Goal: Task Accomplishment & Management: Manage account settings

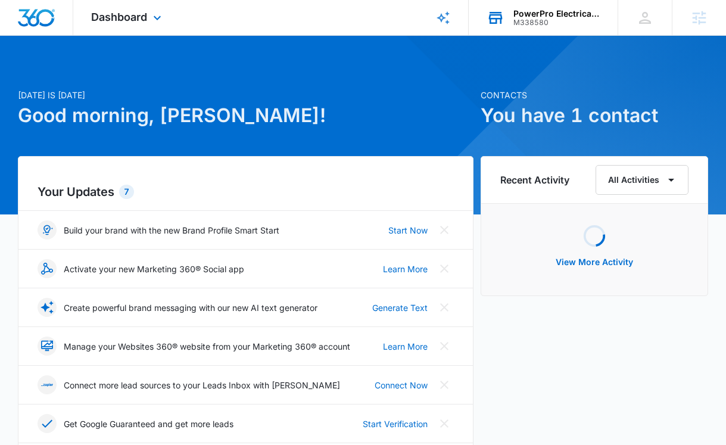
click at [566, 20] on div "M338580" at bounding box center [557, 22] width 87 height 8
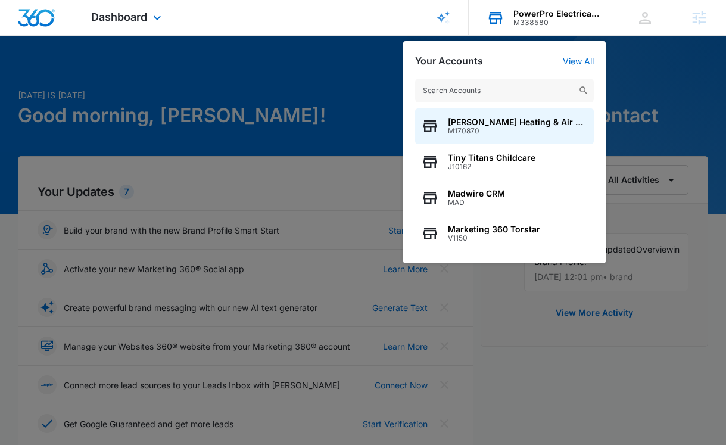
click at [496, 92] on input "text" at bounding box center [504, 91] width 179 height 24
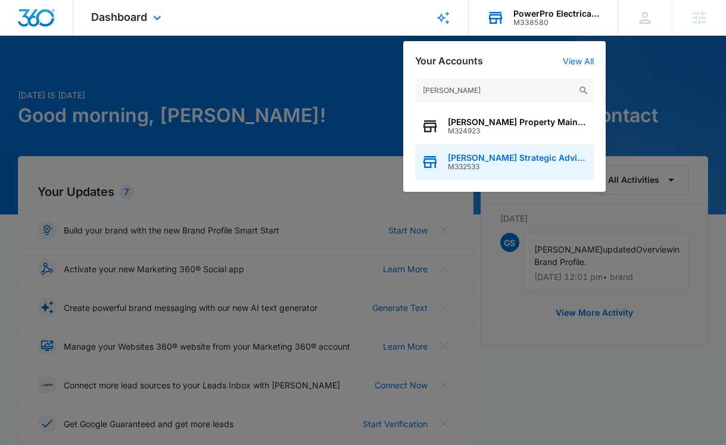
type input "palmer's"
click at [477, 175] on div "Palmer's Strategic Advisors M332533" at bounding box center [504, 162] width 179 height 36
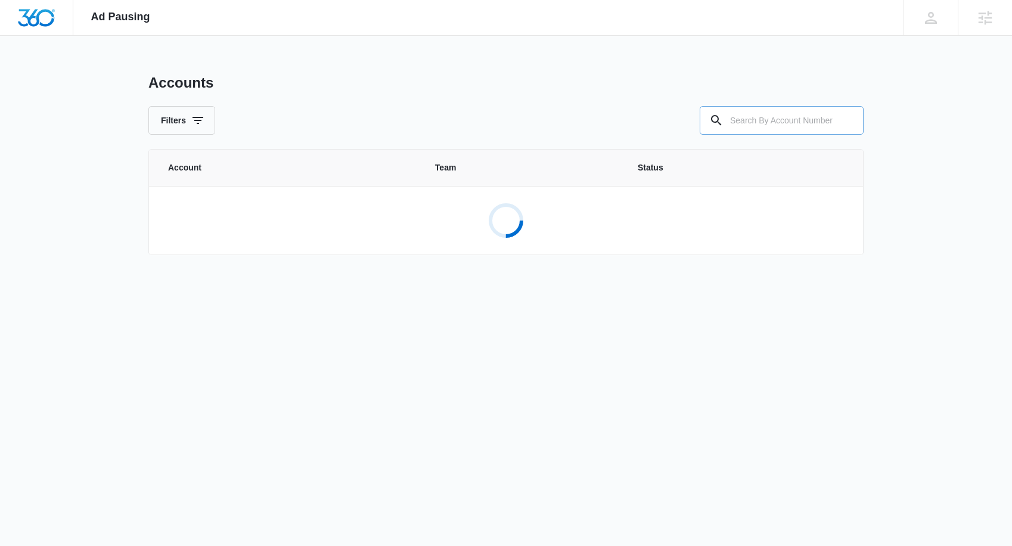
click at [806, 128] on input "text" at bounding box center [782, 120] width 164 height 29
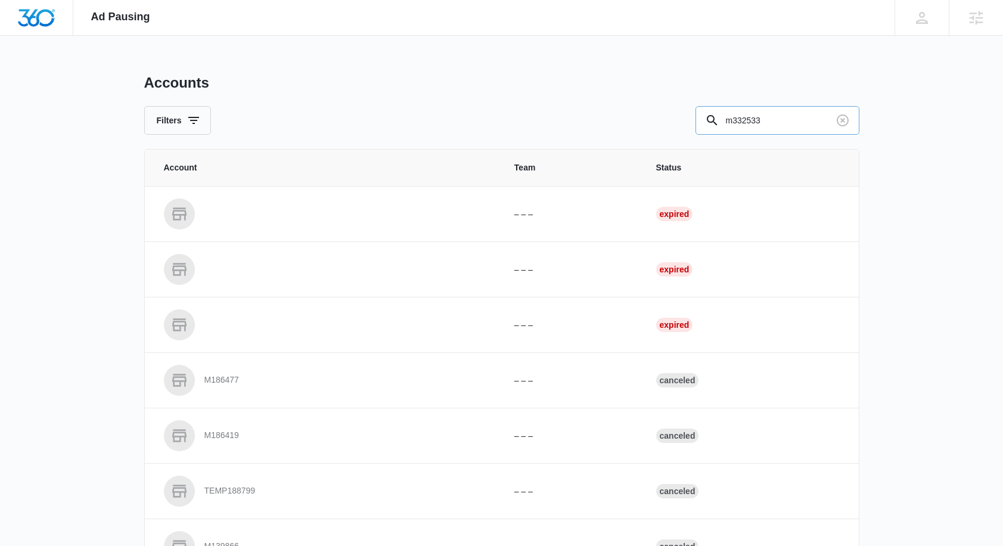
type input "m332533"
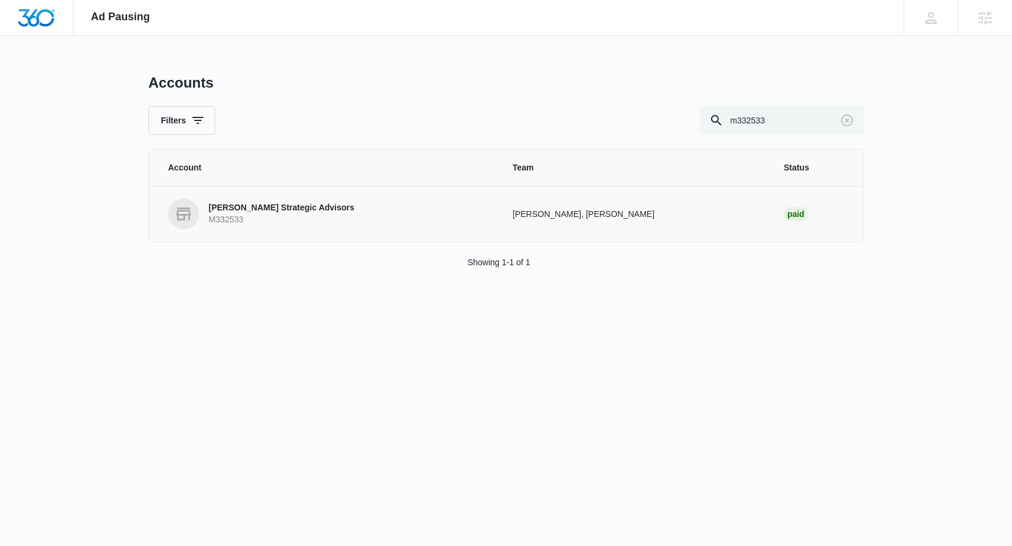
click at [267, 203] on p "Palmer's Strategic Advisors" at bounding box center [282, 208] width 146 height 12
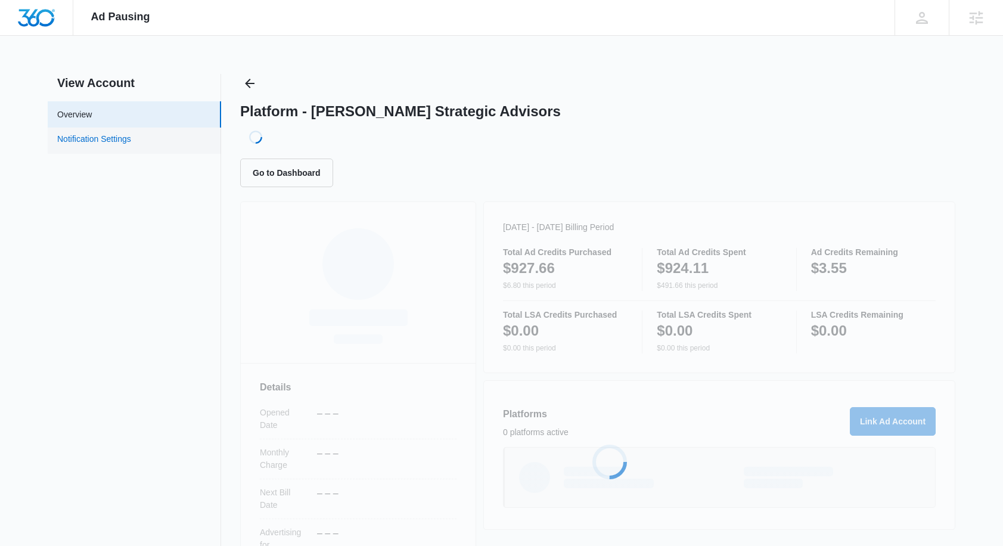
click at [121, 134] on link "Notification Settings" at bounding box center [94, 140] width 74 height 15
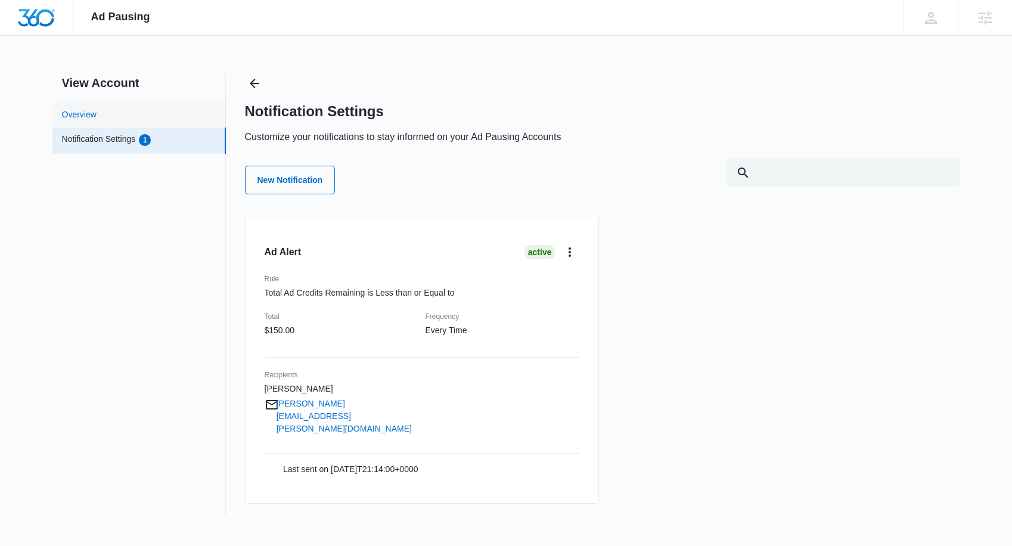
click at [89, 114] on link "Overview" at bounding box center [79, 114] width 35 height 13
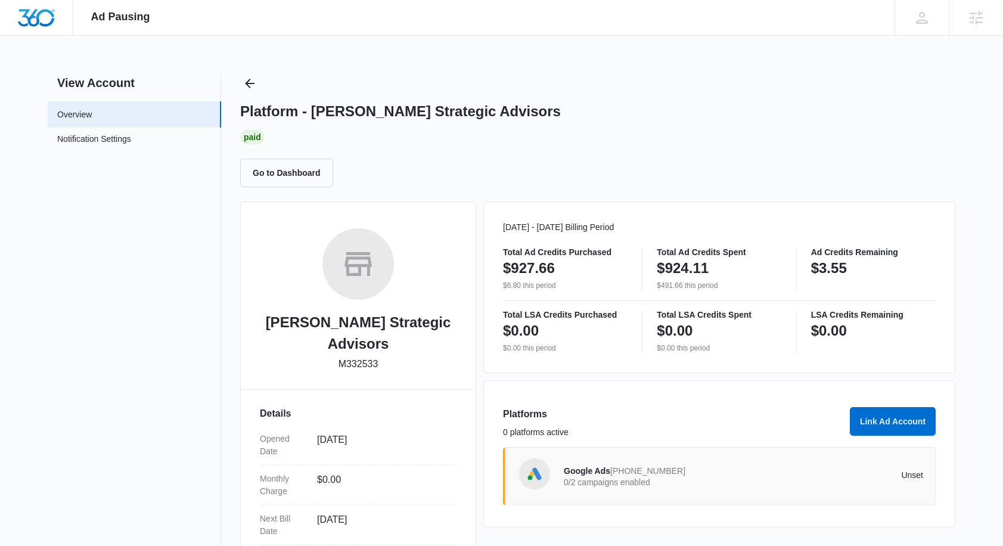
click at [720, 479] on p "0/2 campaigns enabled" at bounding box center [654, 482] width 180 height 8
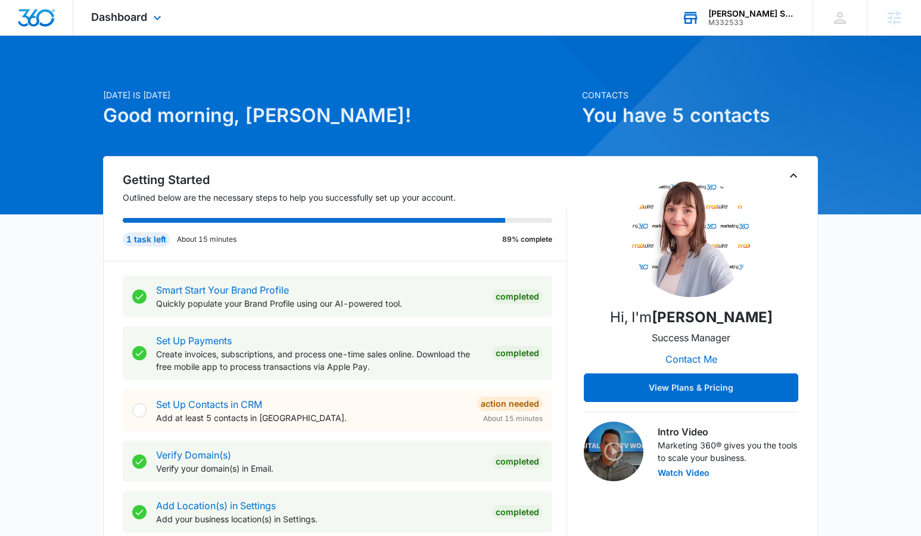
click at [731, 16] on div "Palmer's Strategic Advisors" at bounding box center [752, 14] width 87 height 10
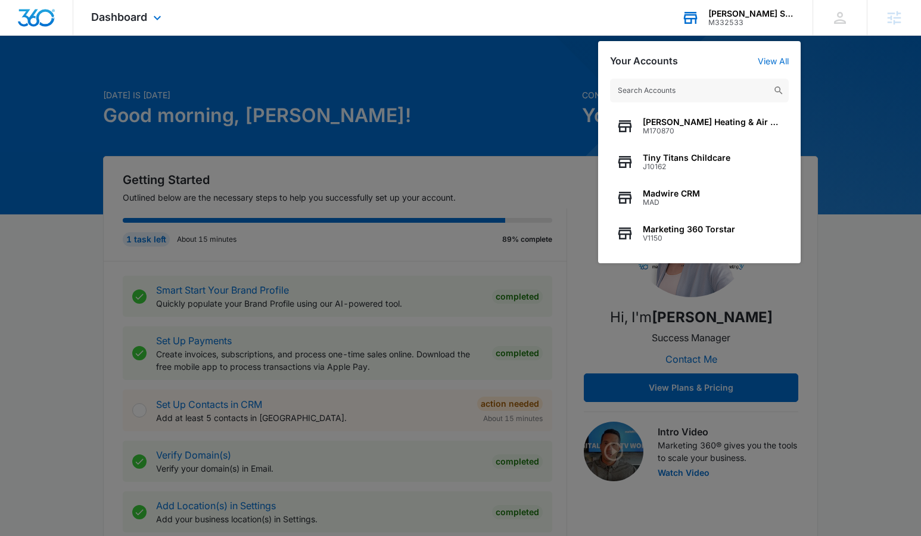
click at [668, 87] on input "text" at bounding box center [699, 91] width 179 height 24
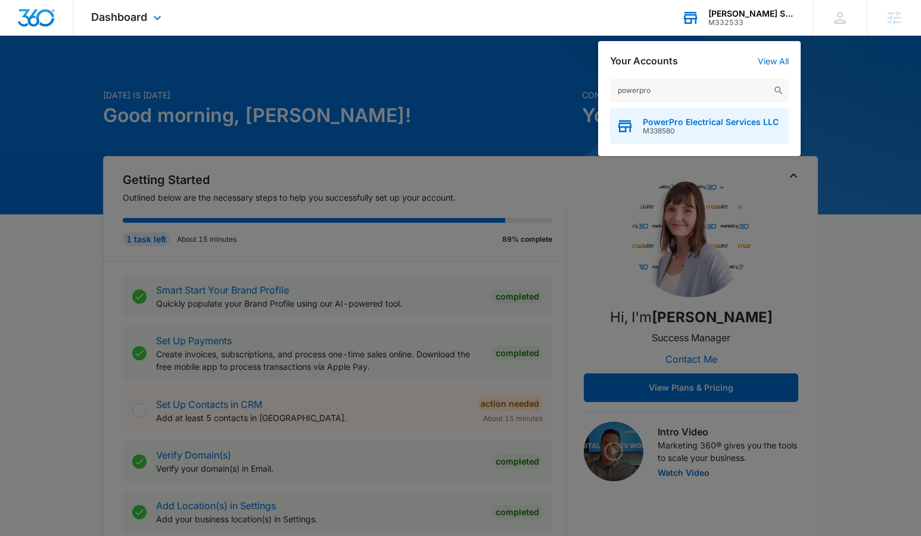
type input "powerpro"
click at [694, 130] on span "M338580" at bounding box center [711, 131] width 136 height 8
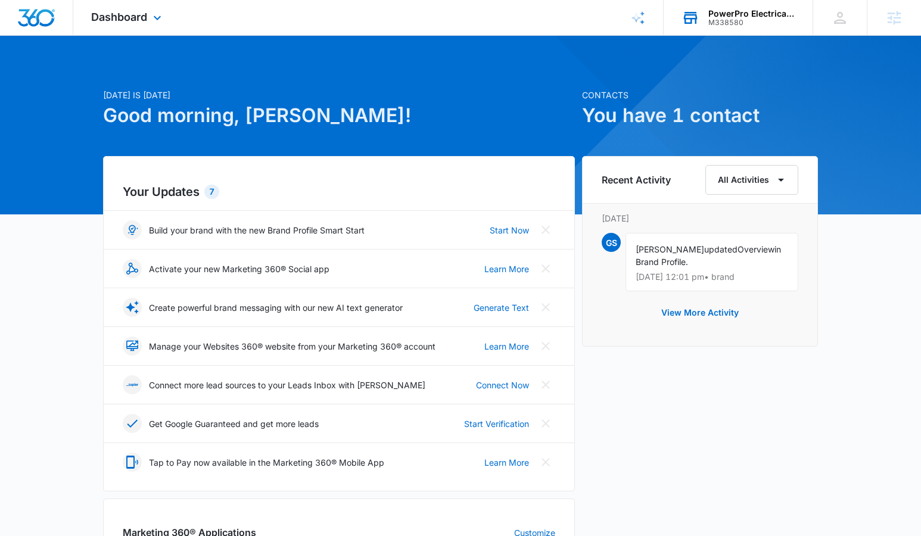
click at [138, 24] on div "Dashboard Apps Reputation Websites Forms CRM Email Social Payments POS Content …" at bounding box center [127, 17] width 109 height 35
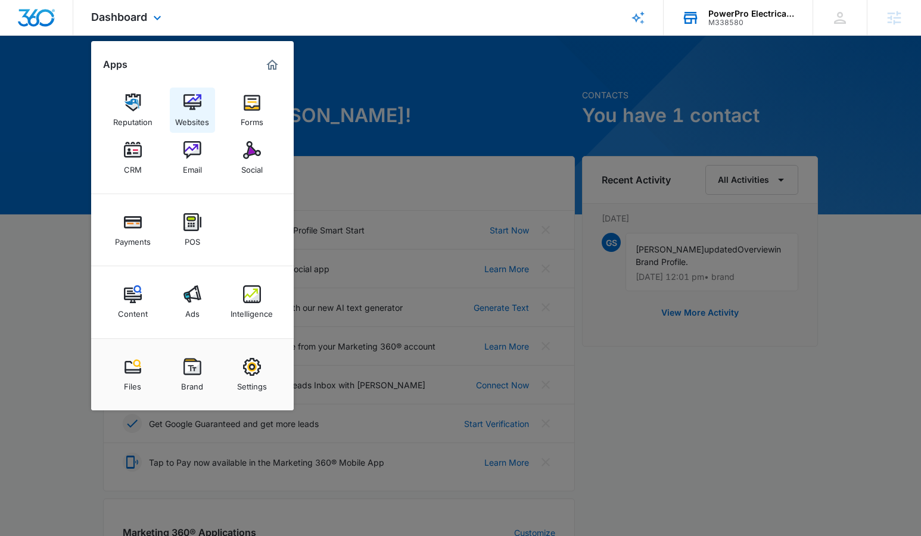
click at [193, 102] on img at bounding box center [193, 103] width 18 height 18
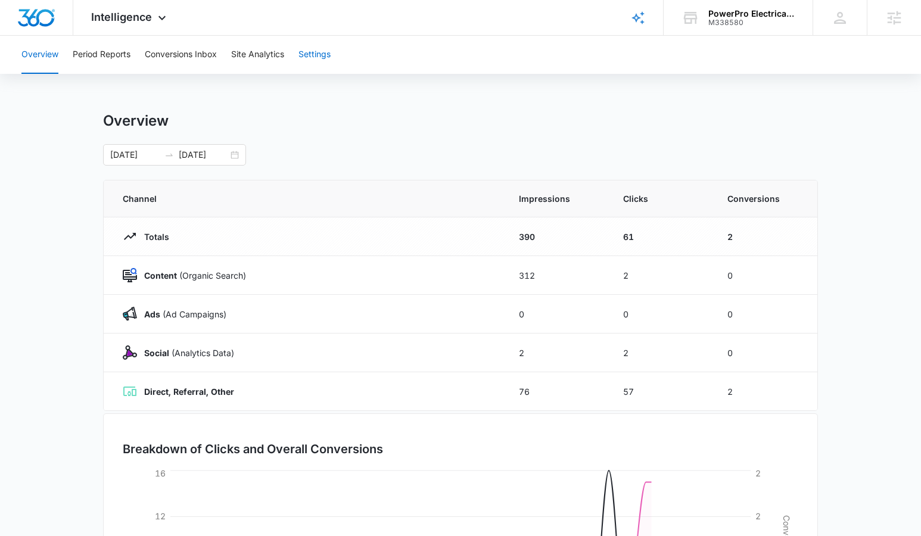
click at [315, 54] on button "Settings" at bounding box center [315, 55] width 32 height 38
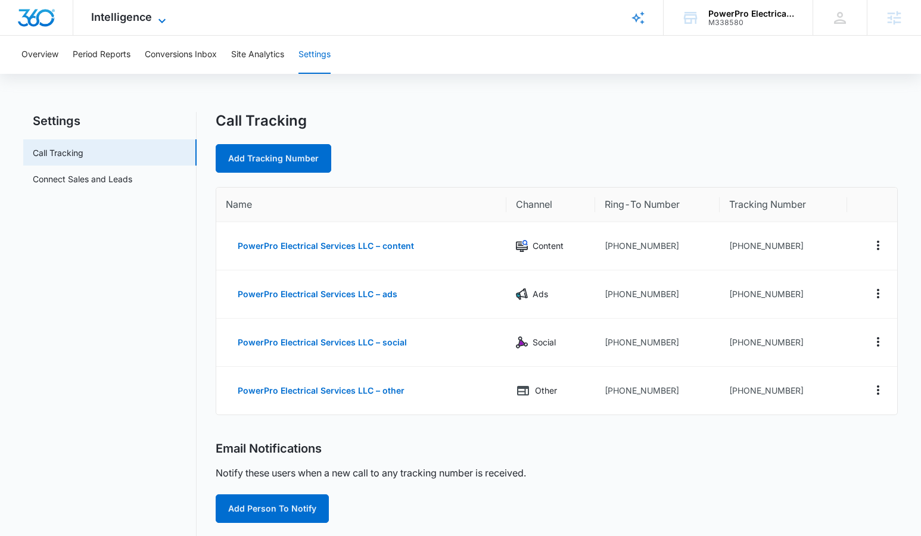
click at [129, 21] on span "Intelligence" at bounding box center [121, 17] width 61 height 13
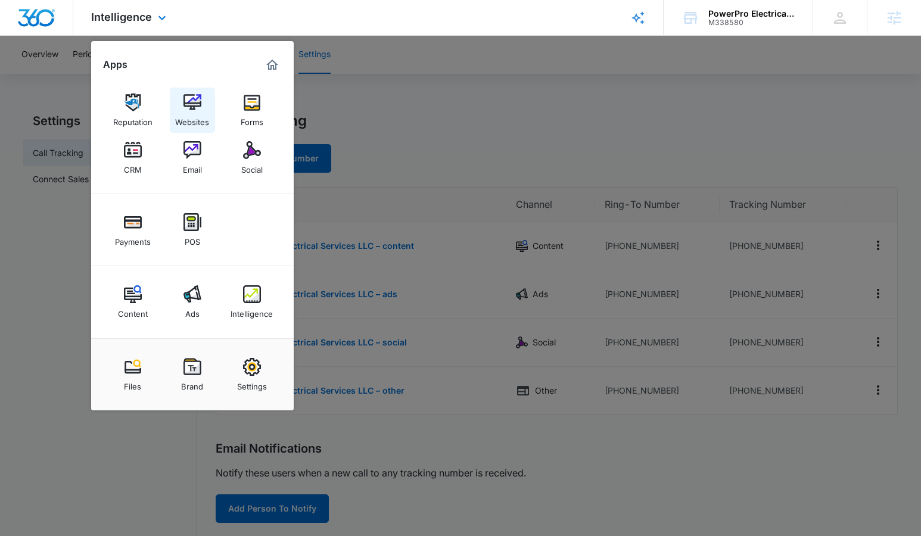
click at [200, 102] on img at bounding box center [193, 103] width 18 height 18
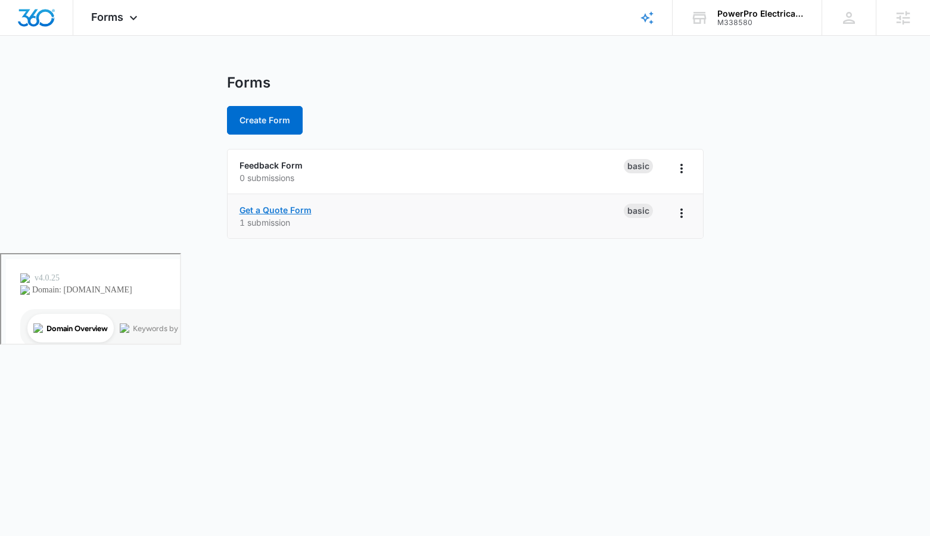
click at [290, 212] on link "Get a Quote Form" at bounding box center [276, 210] width 72 height 10
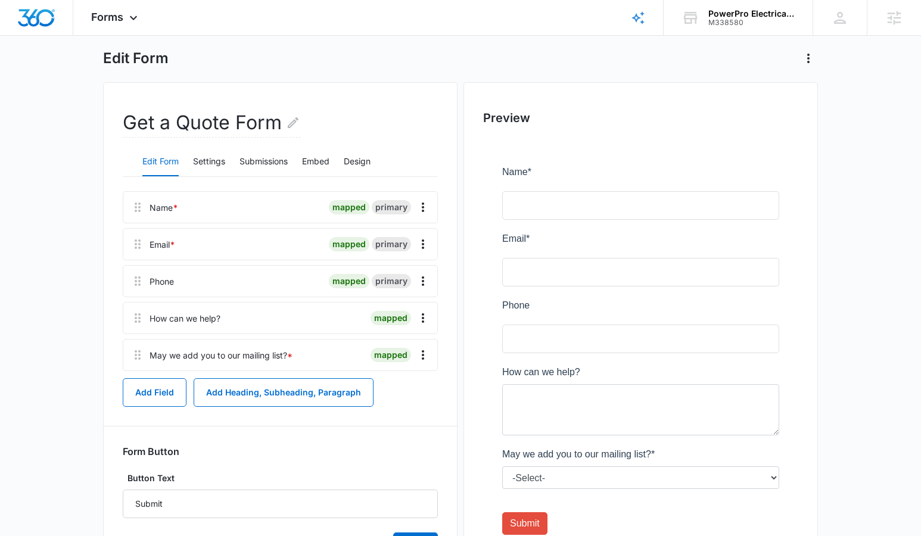
scroll to position [71, 0]
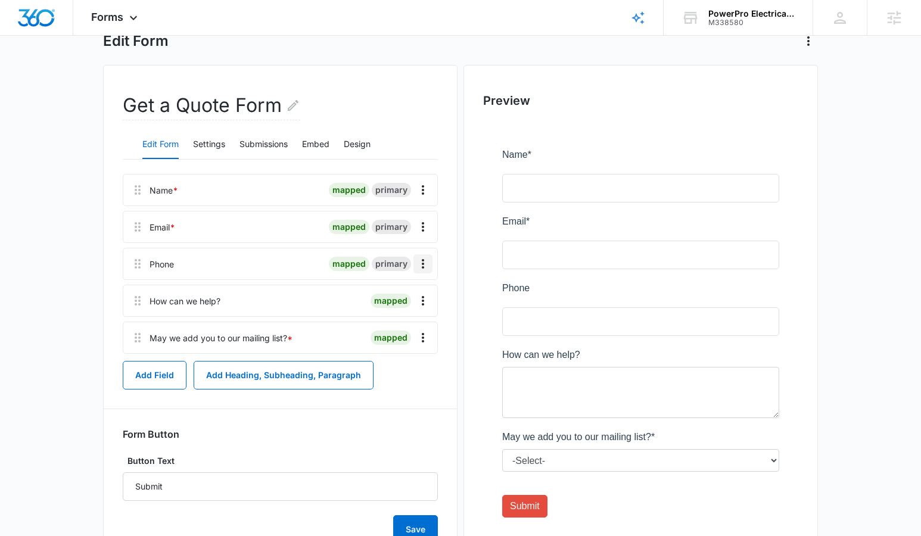
click at [426, 260] on icon "Overflow Menu" at bounding box center [423, 264] width 14 height 14
click at [408, 300] on button "Edit" at bounding box center [398, 297] width 68 height 18
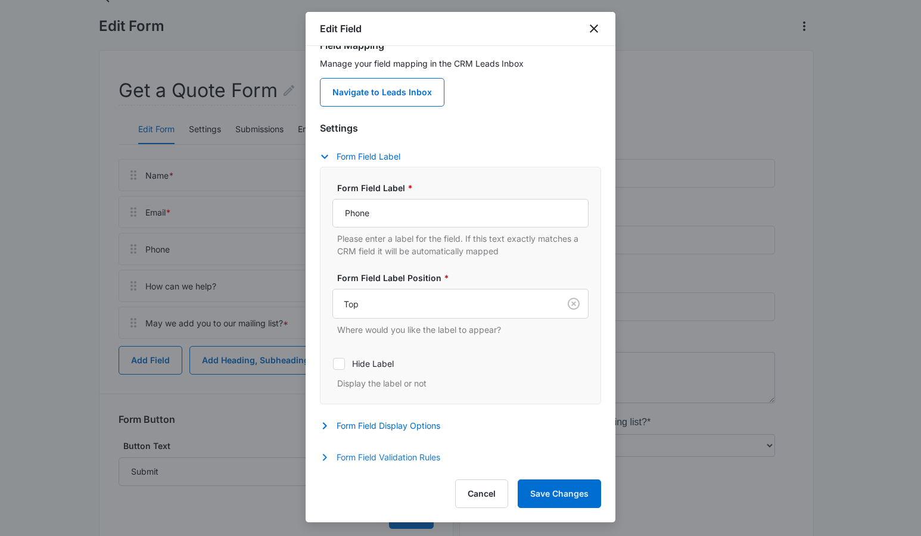
scroll to position [88, 0]
click at [333, 459] on button "Form Field Validation Rules" at bounding box center [386, 458] width 132 height 14
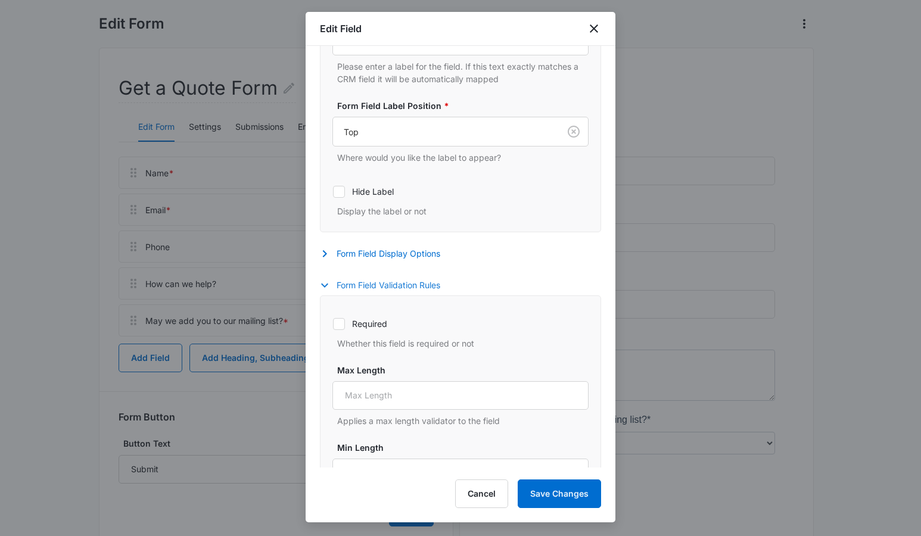
scroll to position [209, 0]
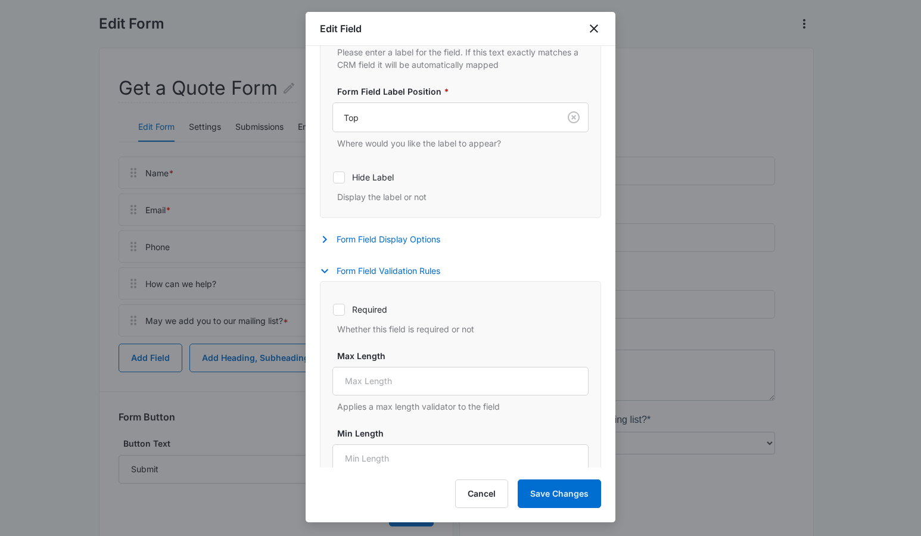
click at [335, 312] on icon at bounding box center [339, 310] width 11 height 11
click at [333, 310] on input "Required" at bounding box center [333, 309] width 1 height 1
checkbox input "true"
click at [573, 498] on button "Save Changes" at bounding box center [559, 494] width 83 height 29
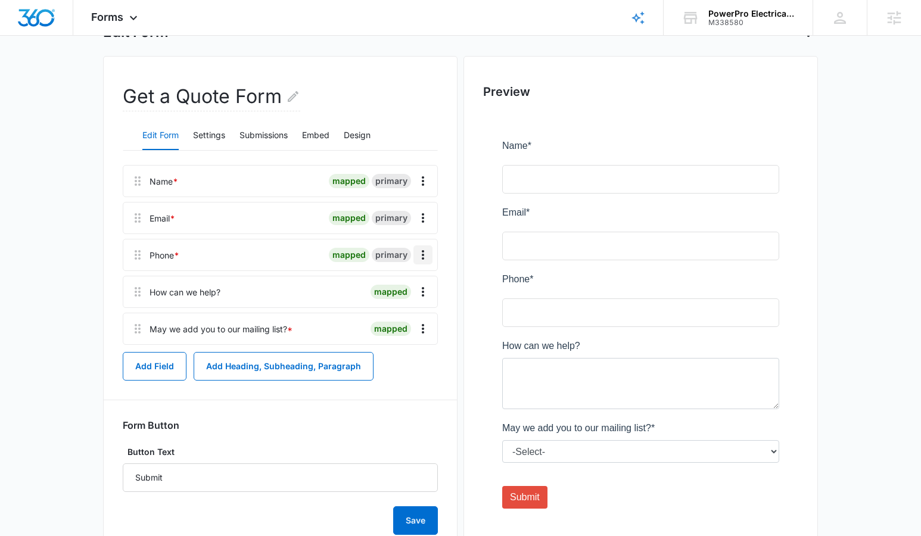
scroll to position [0, 0]
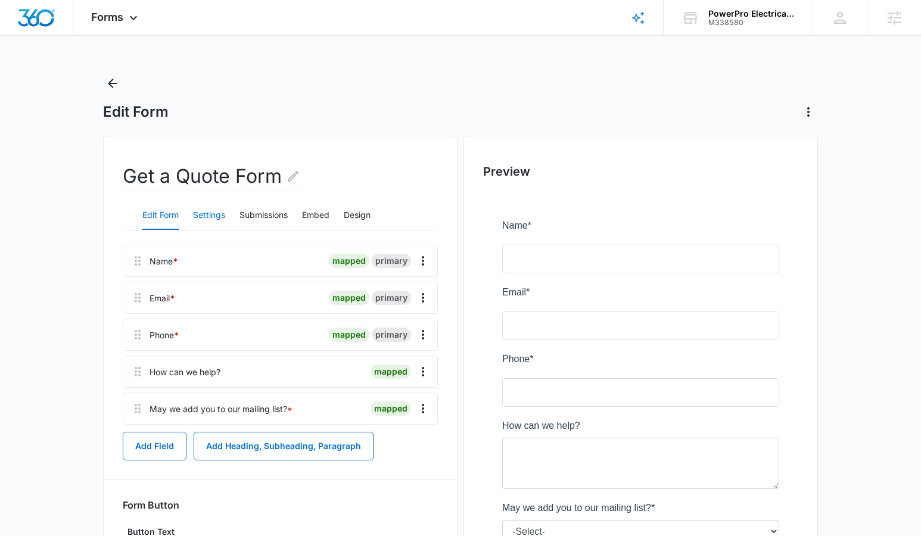
click at [210, 215] on button "Settings" at bounding box center [209, 215] width 32 height 29
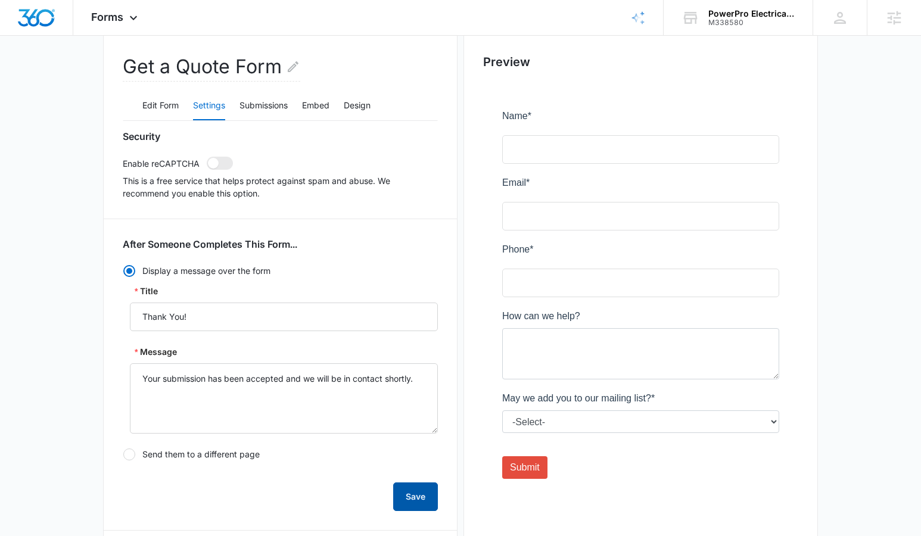
scroll to position [123, 0]
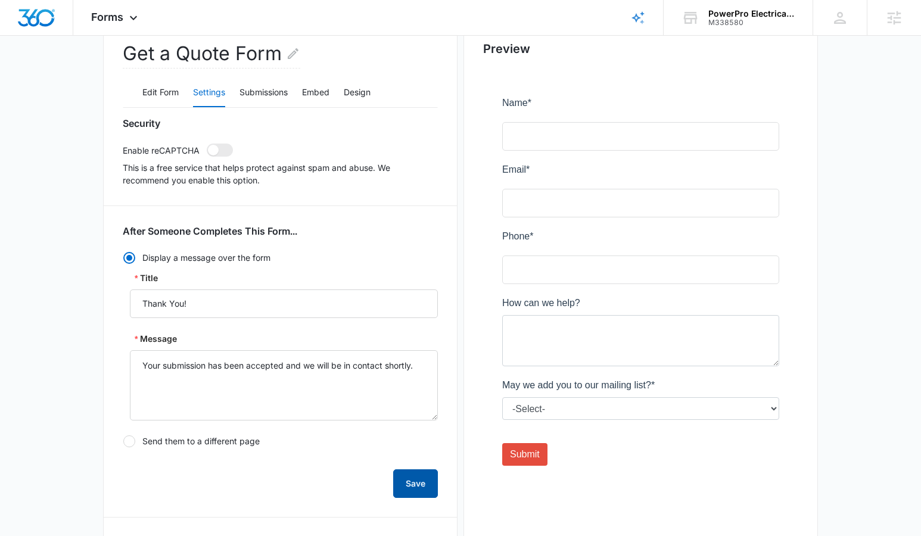
click at [421, 481] on button "Save" at bounding box center [415, 484] width 45 height 29
click at [132, 22] on icon at bounding box center [133, 21] width 14 height 14
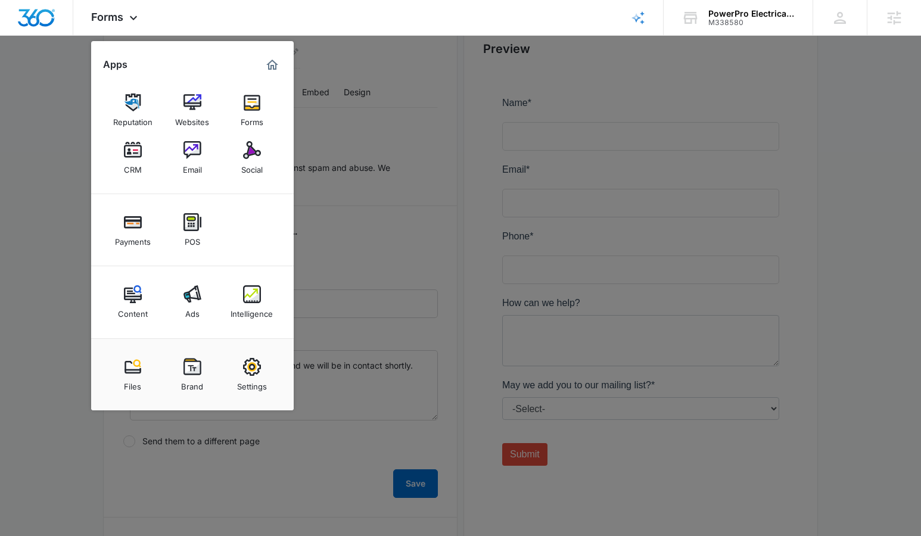
click at [198, 149] on img at bounding box center [193, 150] width 18 height 18
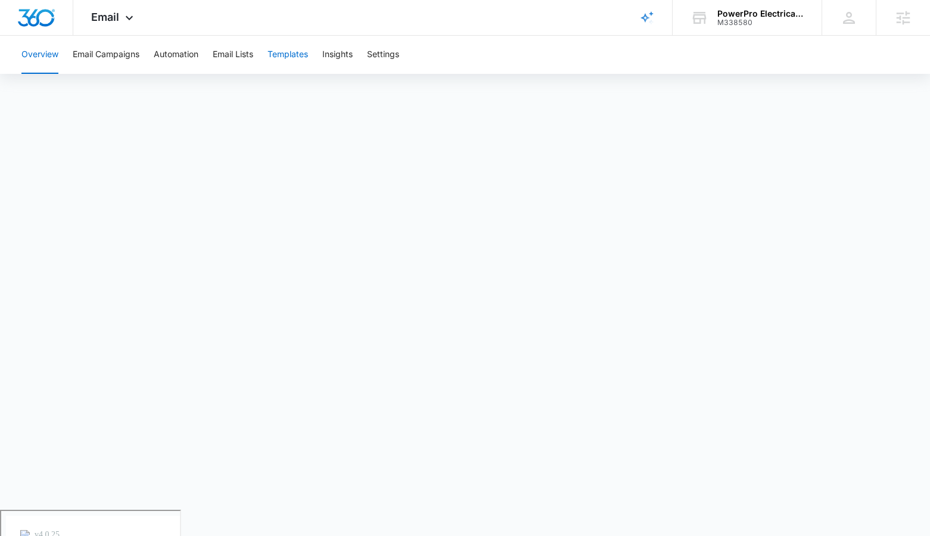
click at [280, 54] on button "Templates" at bounding box center [288, 55] width 41 height 38
click at [751, 27] on div "PowerPro Electrical Services LLC M338580 Your Accounts View All" at bounding box center [747, 17] width 149 height 35
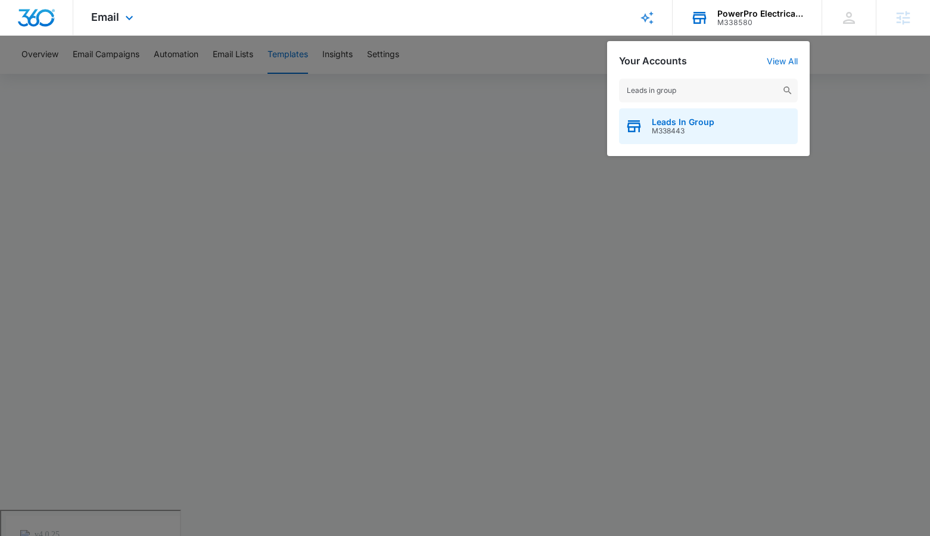
type input "Leads in group"
click at [707, 135] on span "M338443" at bounding box center [683, 131] width 63 height 8
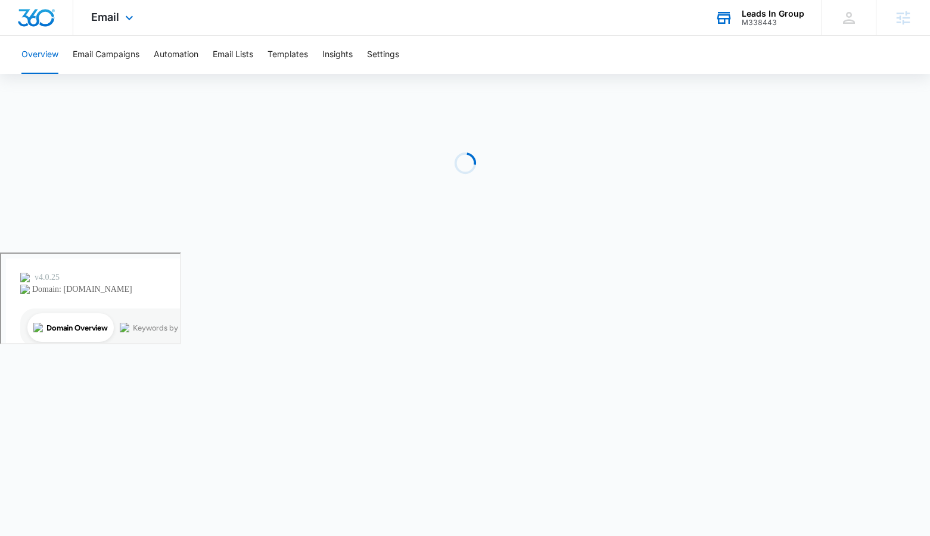
click at [121, 15] on div "Email Apps Reputation Forms CRM Email Social Payments POS Content Ads Intellige…" at bounding box center [113, 17] width 81 height 35
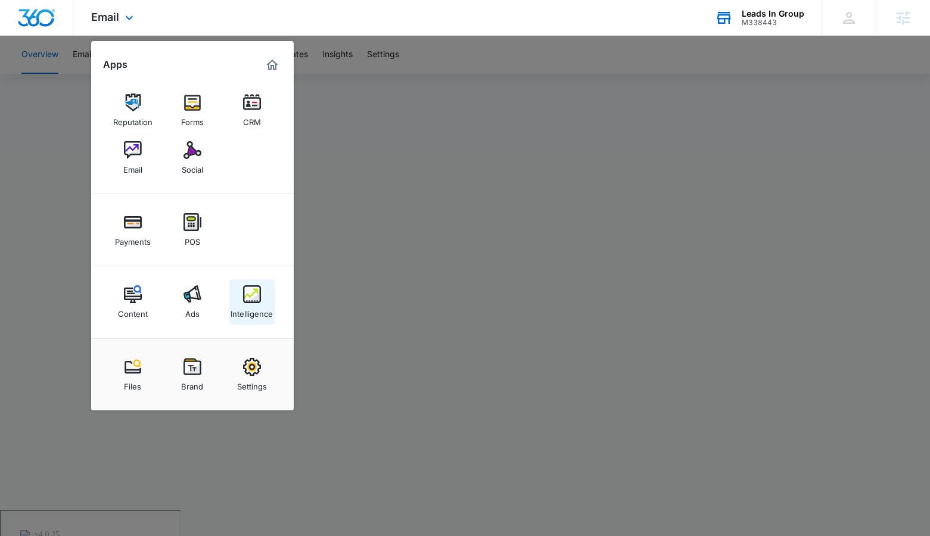
click at [259, 293] on img at bounding box center [252, 294] width 18 height 18
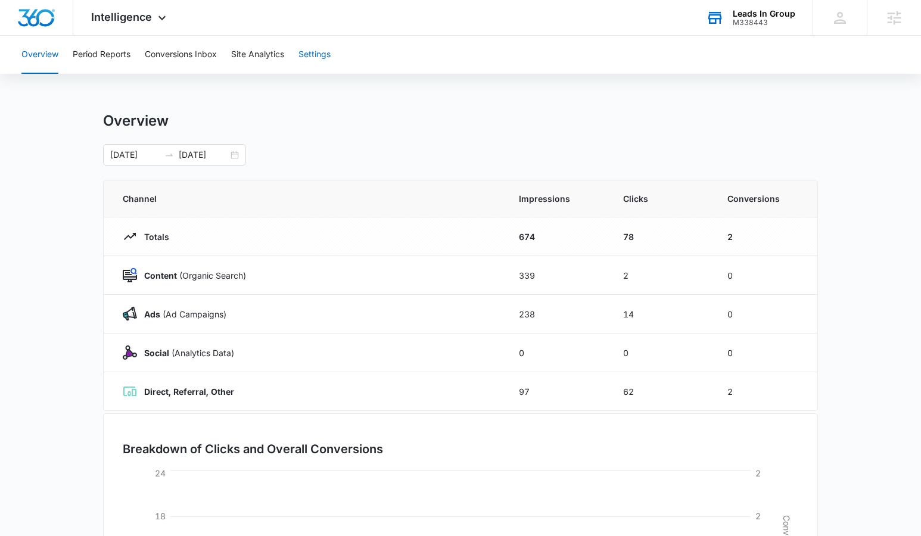
click at [324, 57] on button "Settings" at bounding box center [315, 55] width 32 height 38
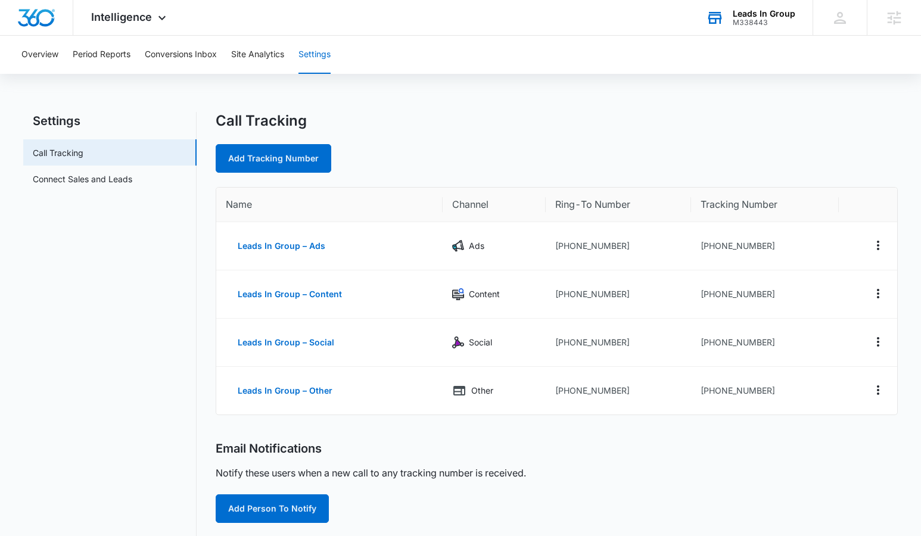
click at [776, 20] on div "M338443" at bounding box center [764, 22] width 63 height 8
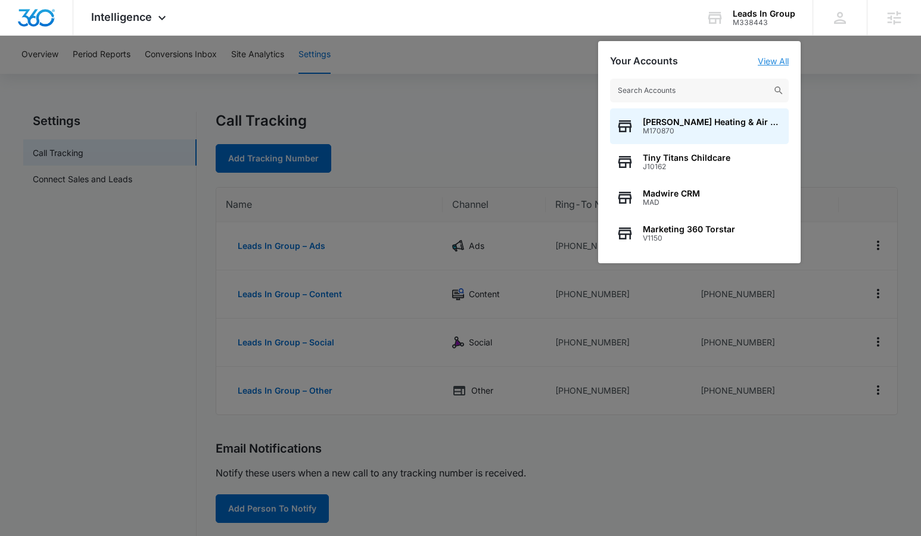
click at [778, 62] on link "View All" at bounding box center [773, 61] width 31 height 10
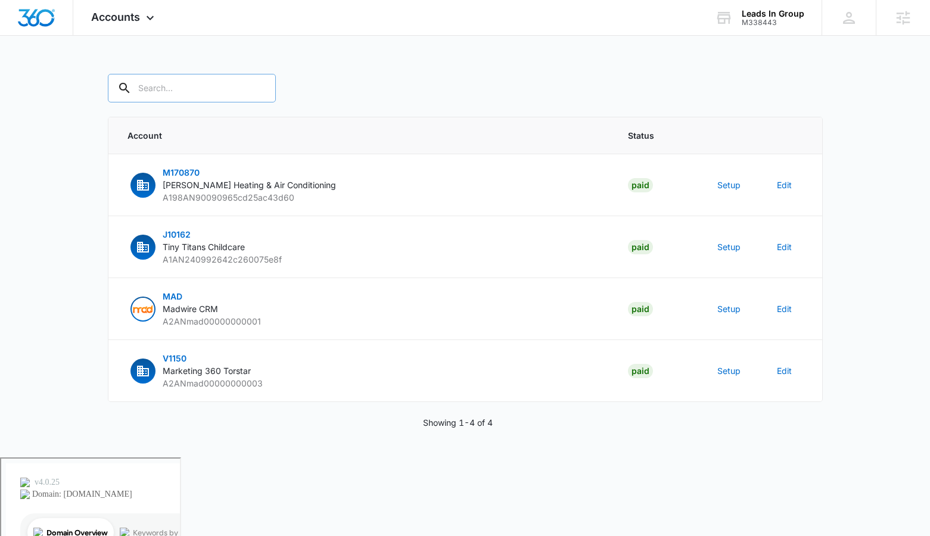
click at [204, 88] on input "text" at bounding box center [192, 88] width 168 height 29
type input "M338443"
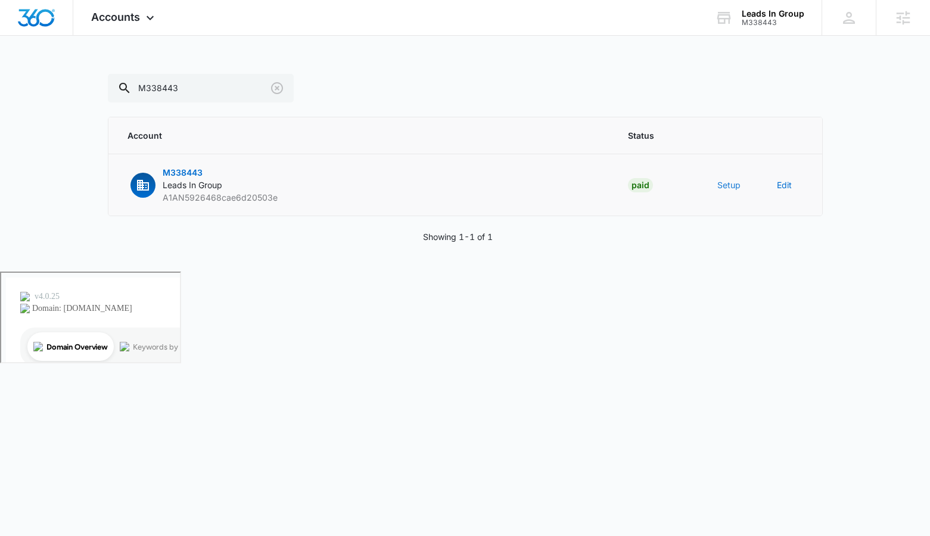
click at [732, 188] on button "Setup" at bounding box center [728, 185] width 23 height 13
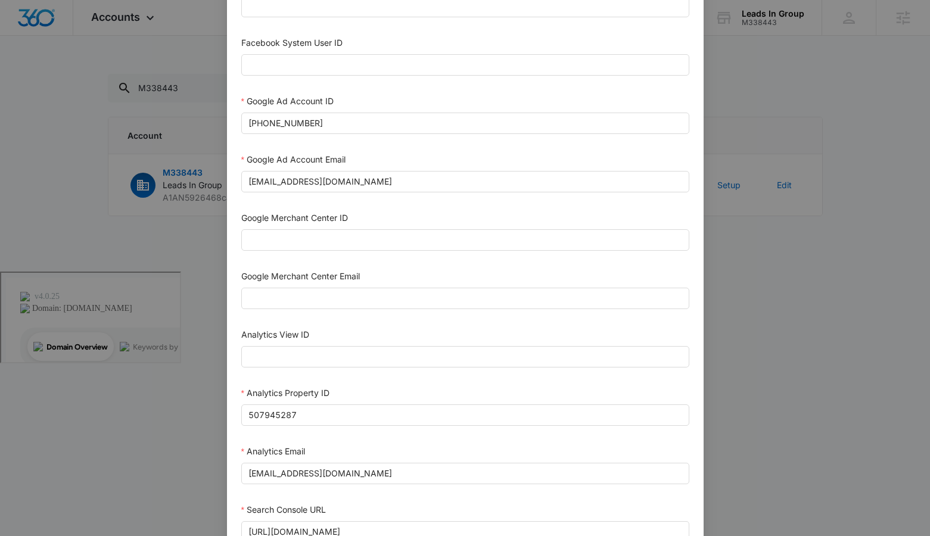
scroll to position [315, 0]
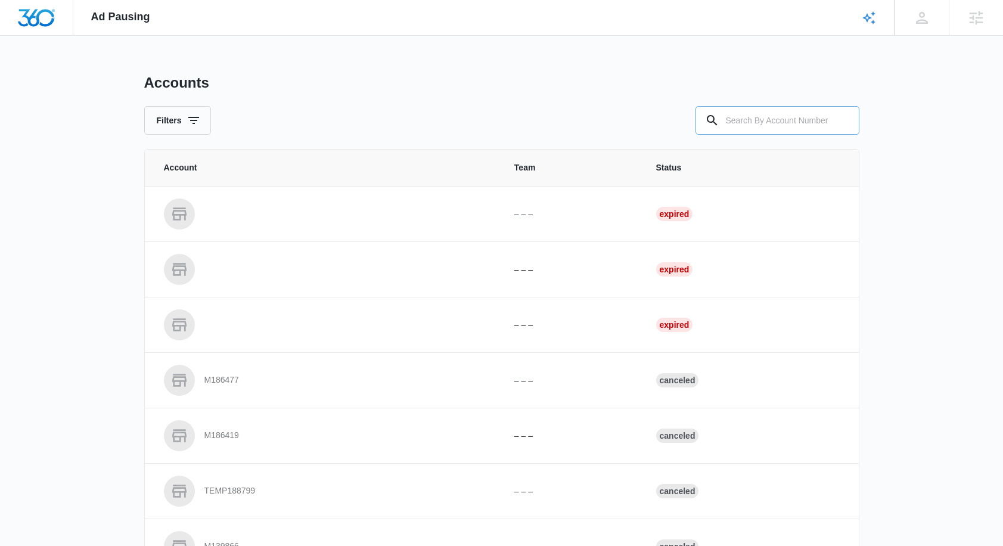
click at [784, 117] on input "text" at bounding box center [777, 120] width 164 height 29
type input "M338443"
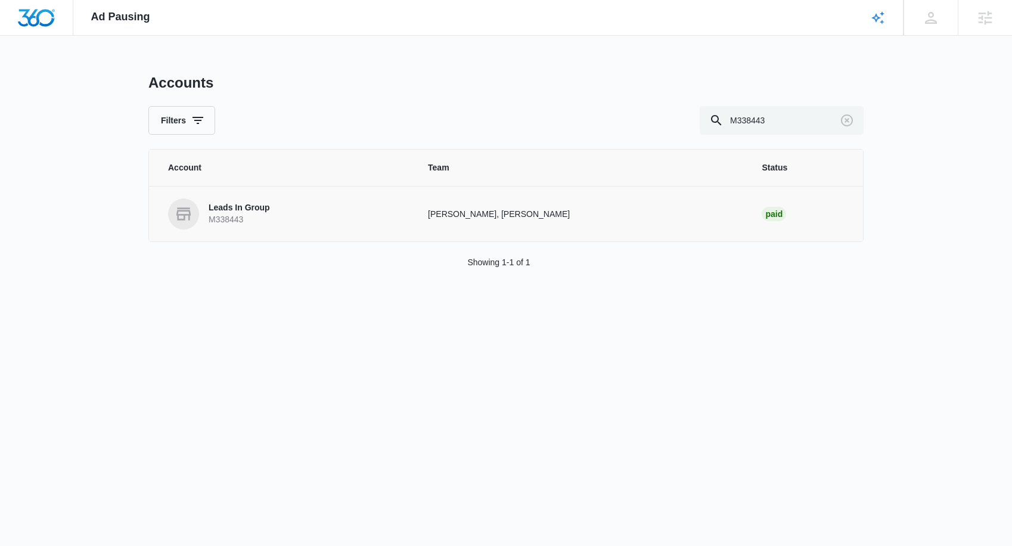
click at [253, 203] on p "Leads In Group" at bounding box center [239, 208] width 61 height 12
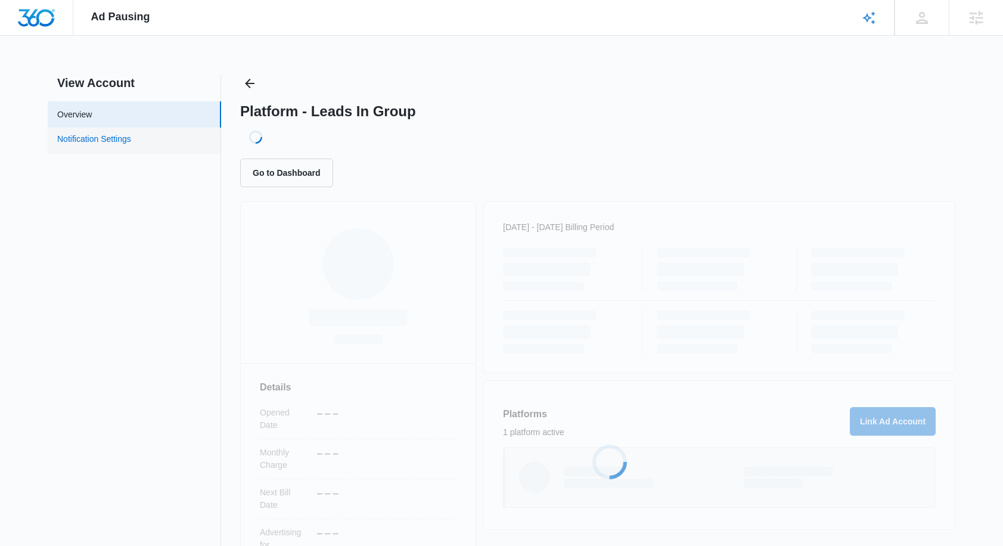
click at [131, 147] on link "Notification Settings" at bounding box center [94, 140] width 74 height 15
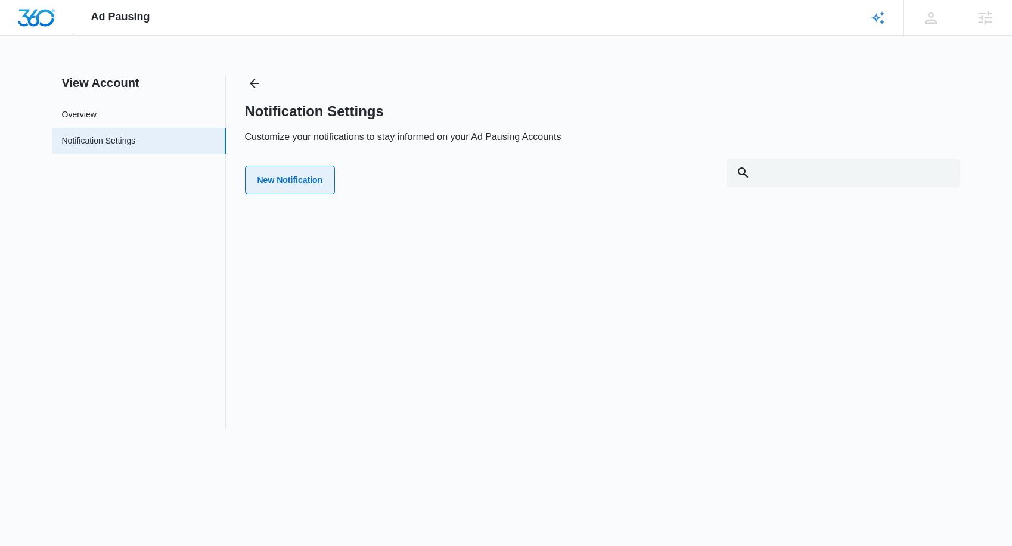
click at [296, 175] on button "New Notification" at bounding box center [290, 180] width 91 height 29
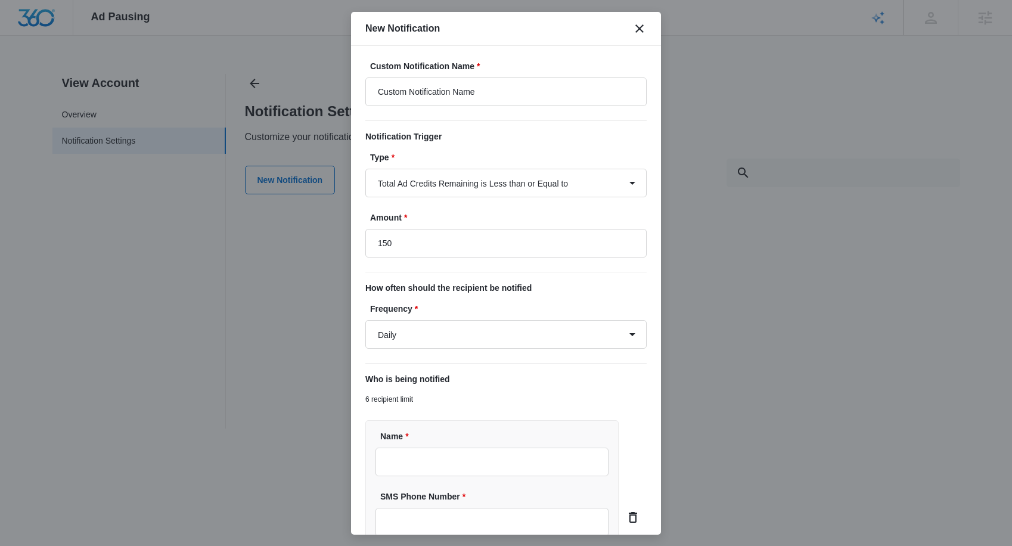
type input "$150.00"
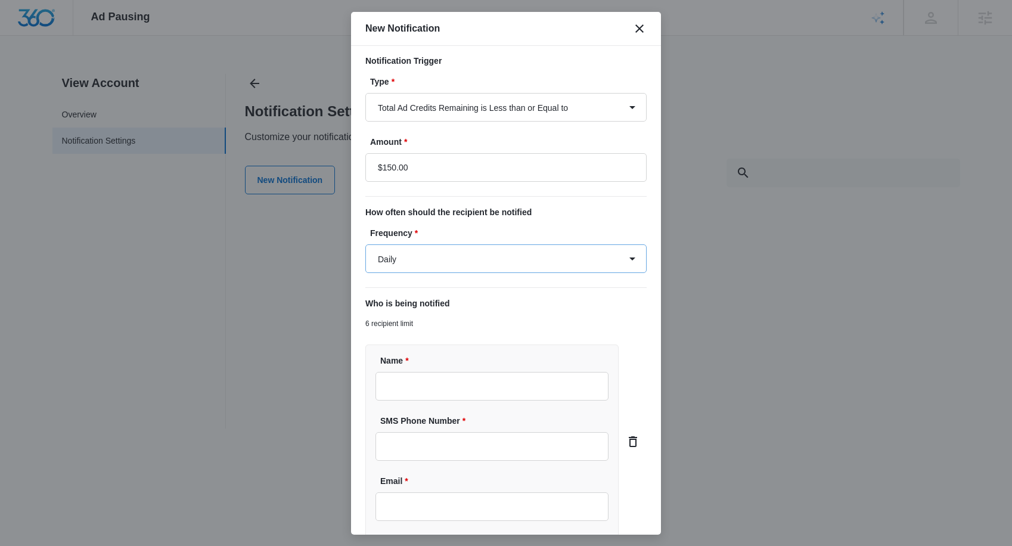
scroll to position [79, 0]
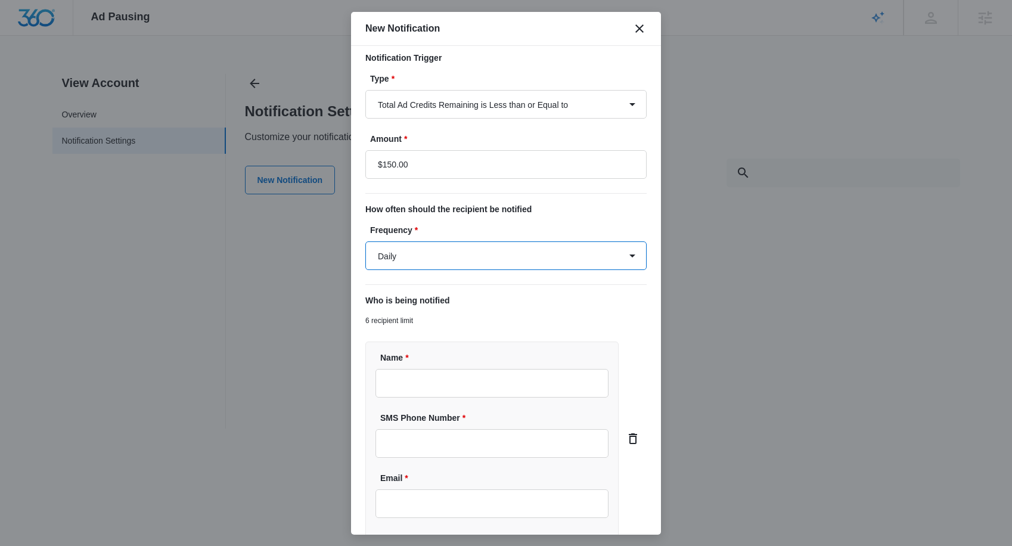
click at [469, 254] on select "Daily Every Time" at bounding box center [505, 255] width 281 height 29
select select "every_time"
click at [365, 241] on select "Daily Every Time" at bounding box center [505, 255] width 281 height 29
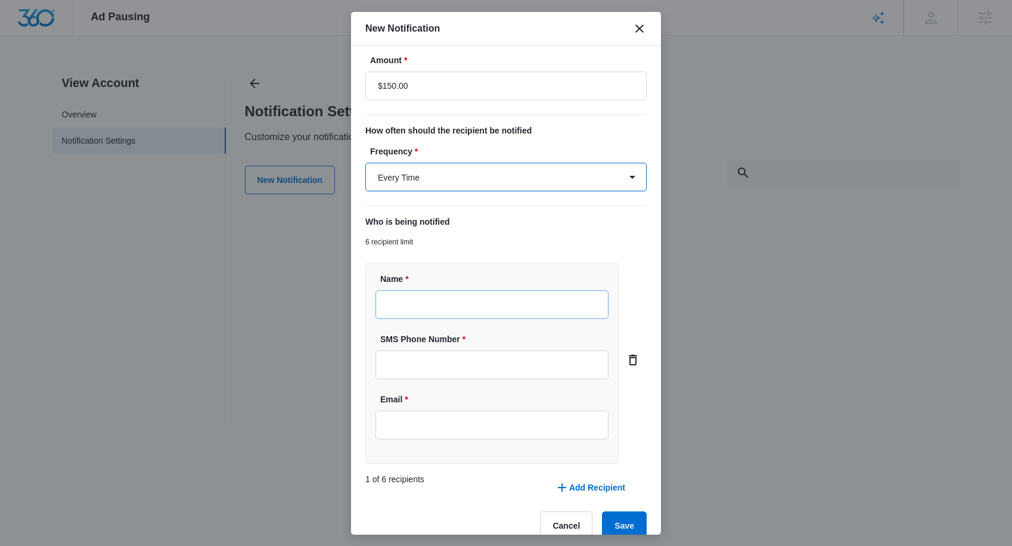
scroll to position [168, 0]
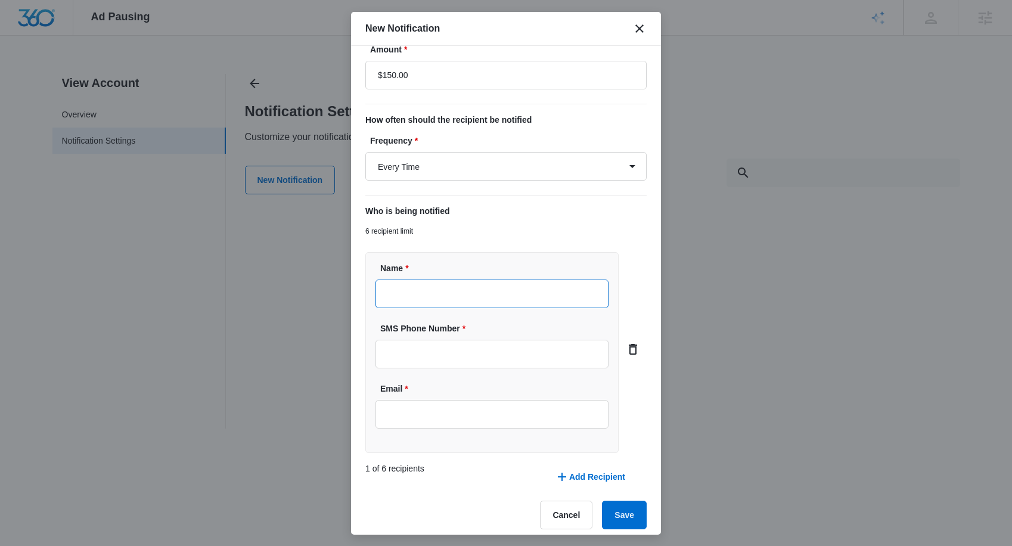
click at [477, 290] on input "Name *" at bounding box center [491, 293] width 233 height 29
type input "Christy Perez"
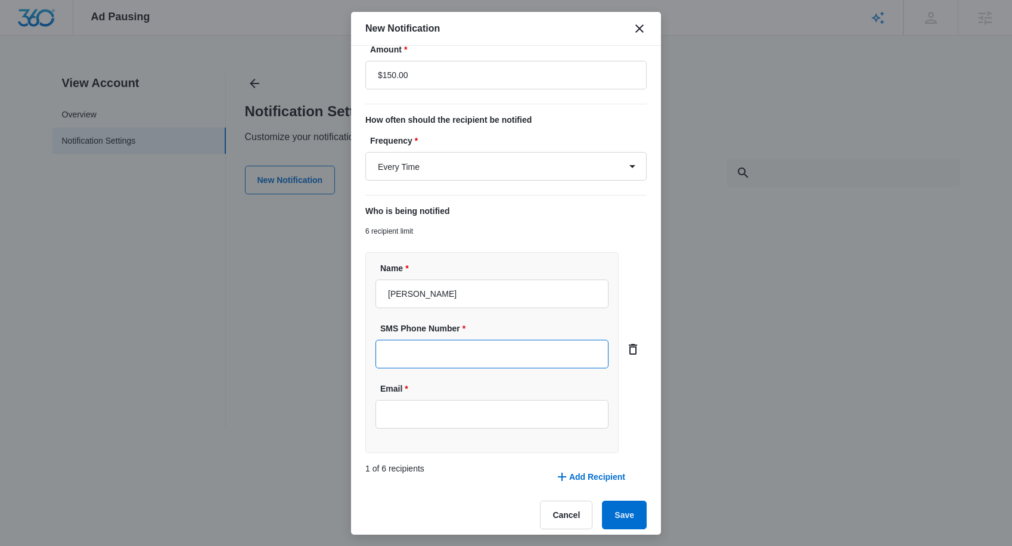
click at [478, 353] on input "SMS Phone Number *" at bounding box center [491, 354] width 233 height 29
click at [450, 411] on input "Email *" at bounding box center [491, 414] width 233 height 29
type input "christy.perez@madwire.com"
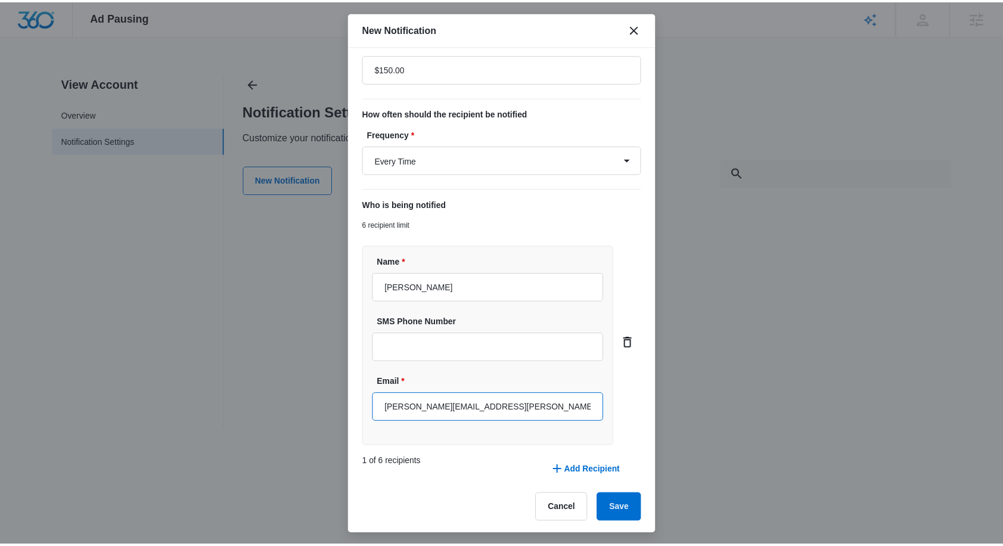
scroll to position [177, 0]
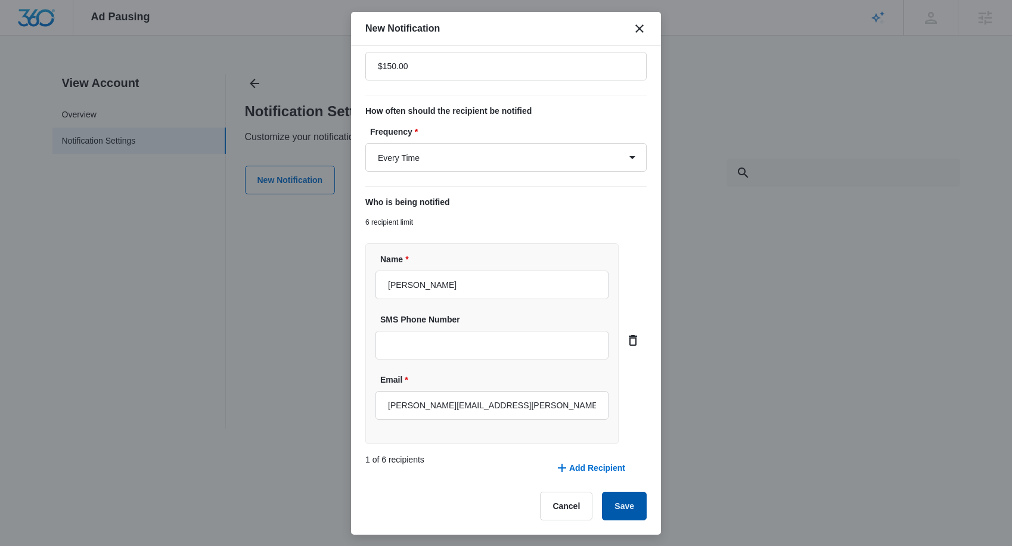
click at [616, 505] on button "Save" at bounding box center [624, 506] width 45 height 29
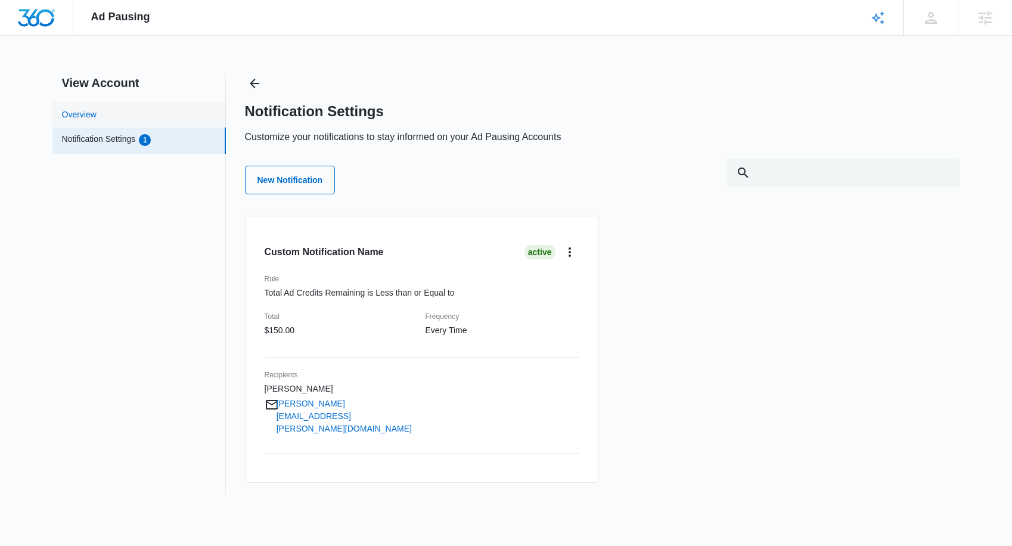
click at [97, 116] on link "Overview" at bounding box center [79, 114] width 35 height 13
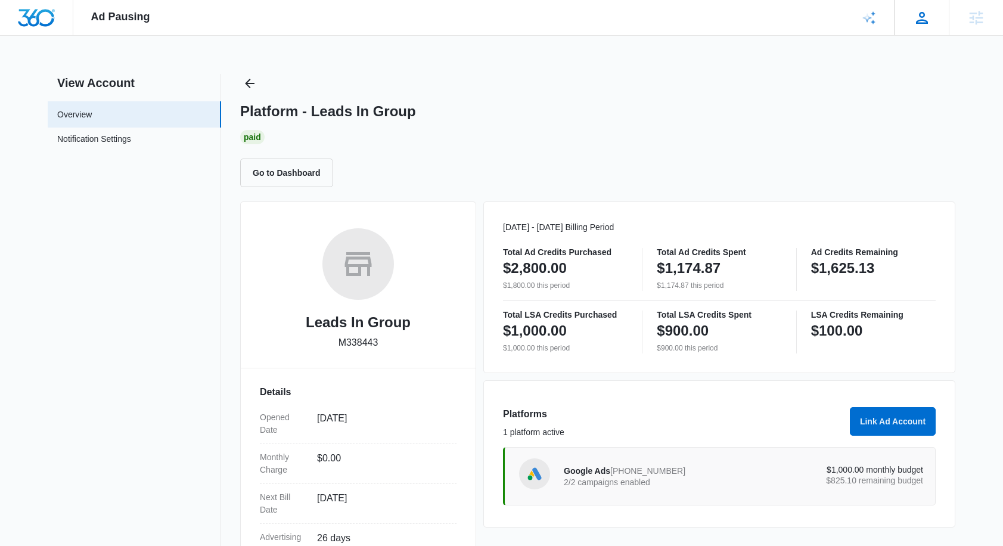
click at [927, 24] on icon at bounding box center [922, 18] width 18 height 18
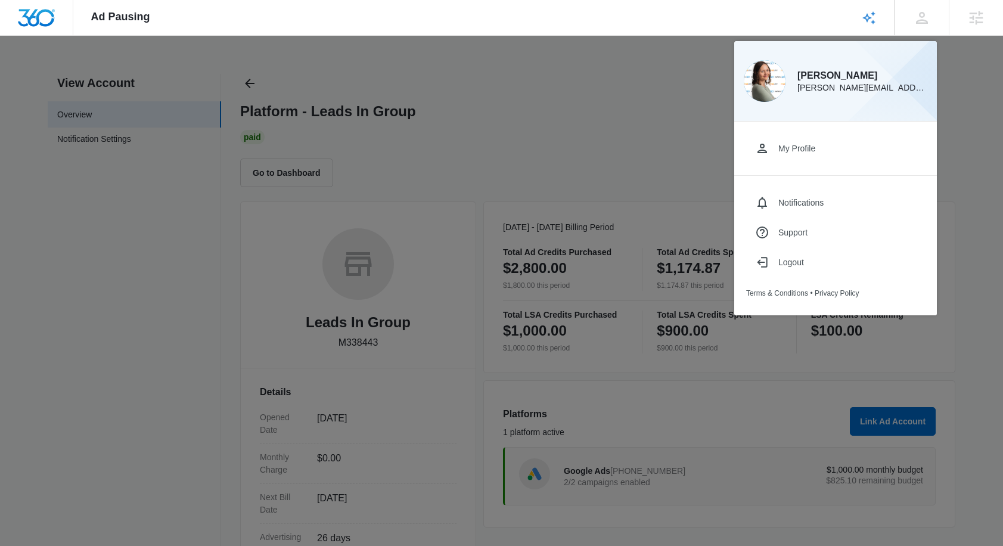
click at [686, 113] on div at bounding box center [501, 273] width 1003 height 546
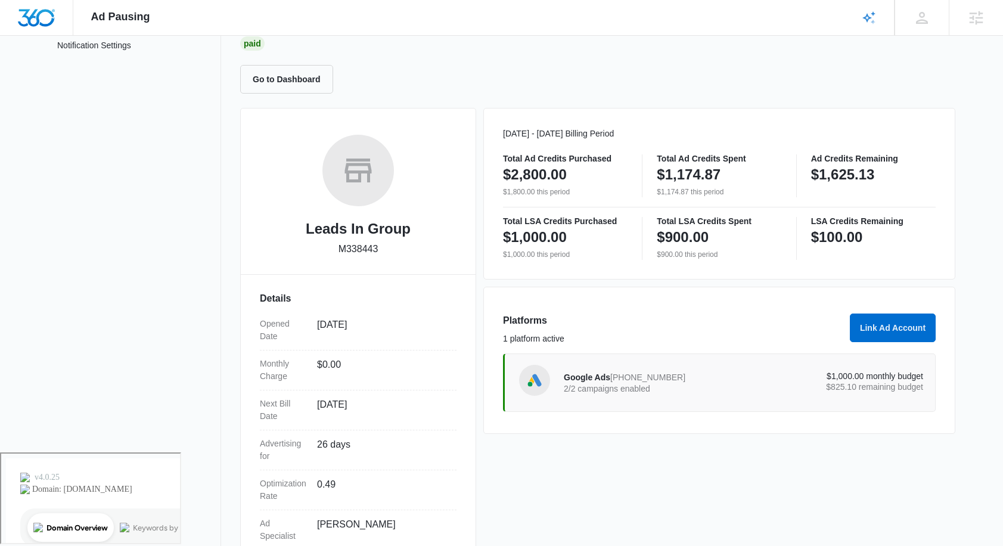
scroll to position [114, 0]
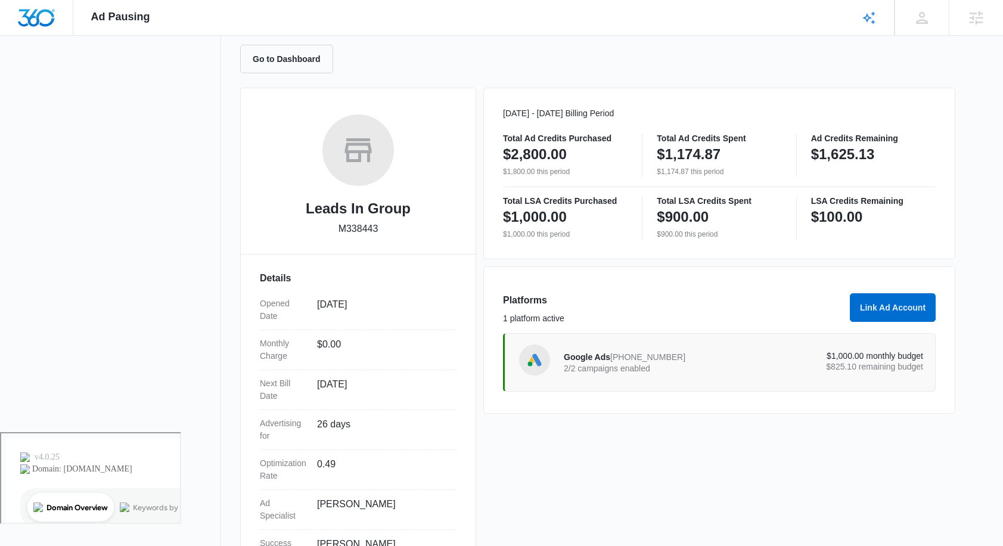
click at [682, 370] on p "2/2 campaigns enabled" at bounding box center [654, 368] width 180 height 8
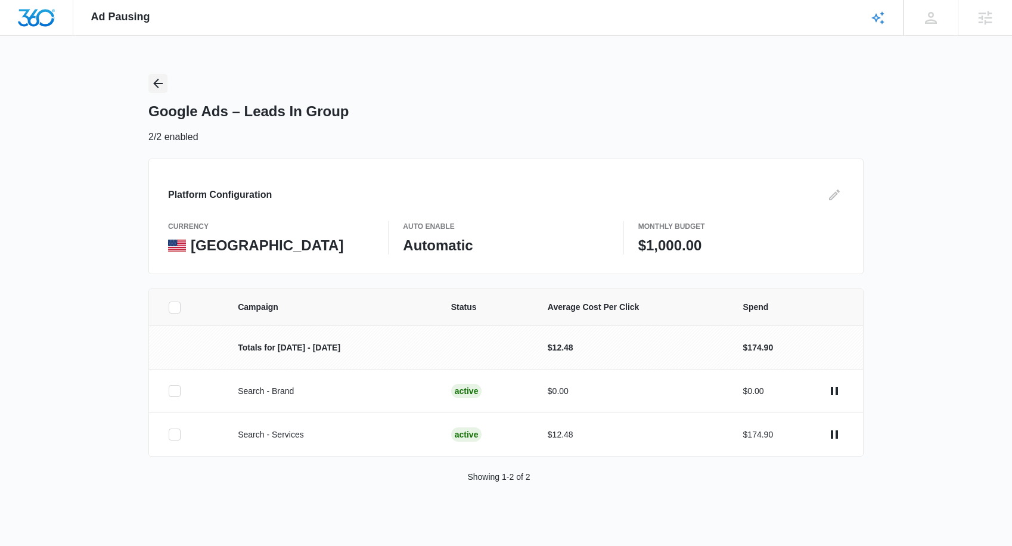
click at [156, 82] on icon "Back" at bounding box center [158, 84] width 10 height 10
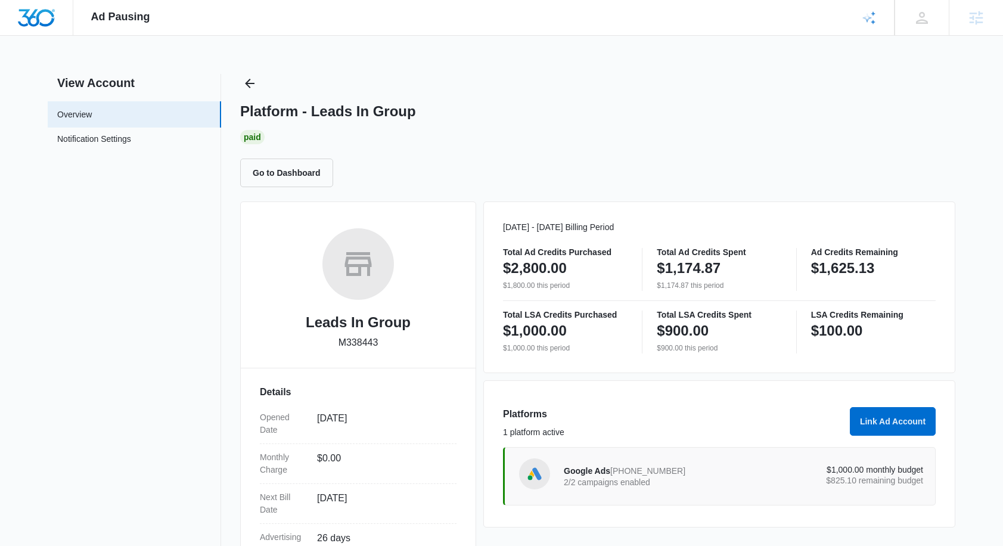
click at [48, 18] on img "Dashboard" at bounding box center [36, 18] width 38 height 18
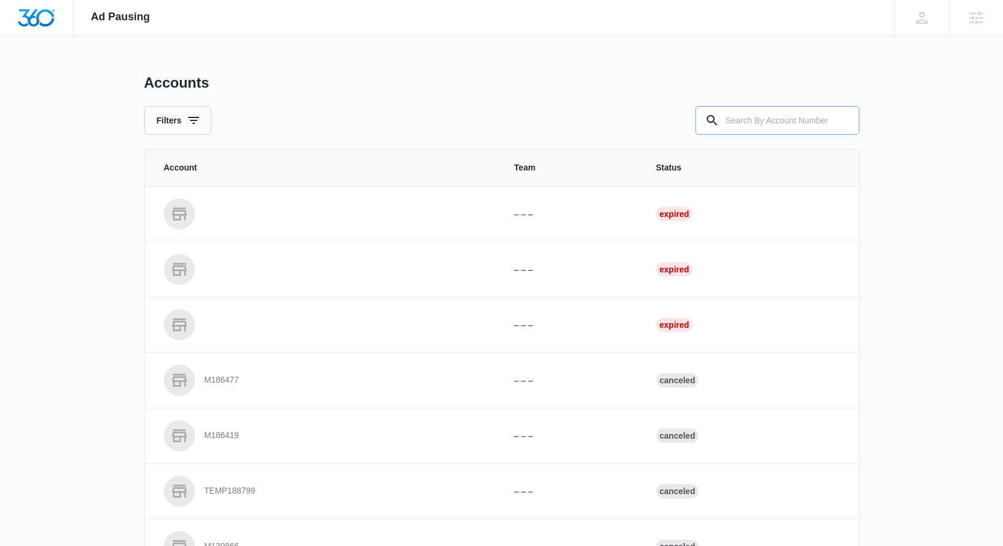
click at [784, 120] on input "text" at bounding box center [777, 120] width 164 height 29
type input "M338443"
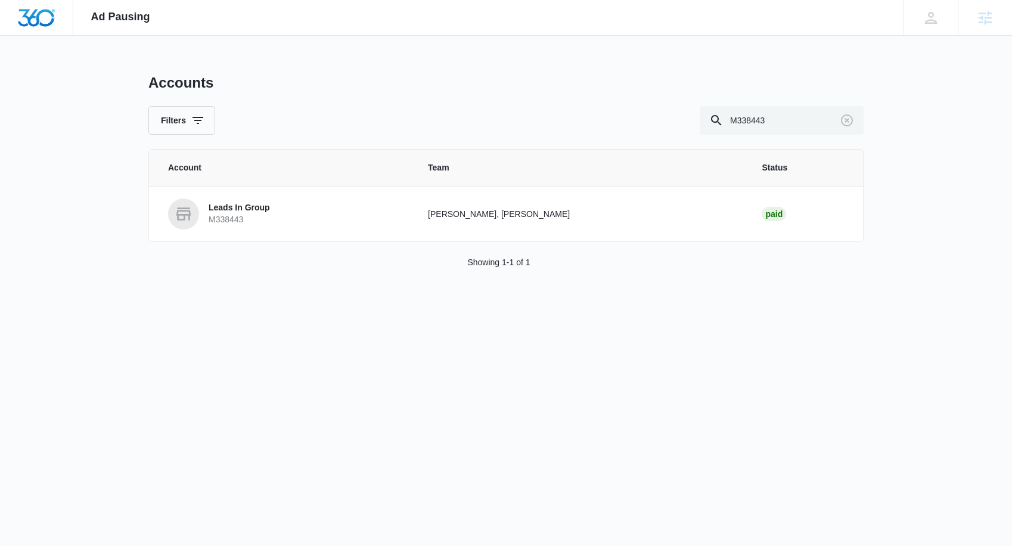
click at [31, 13] on img "Dashboard" at bounding box center [36, 18] width 38 height 18
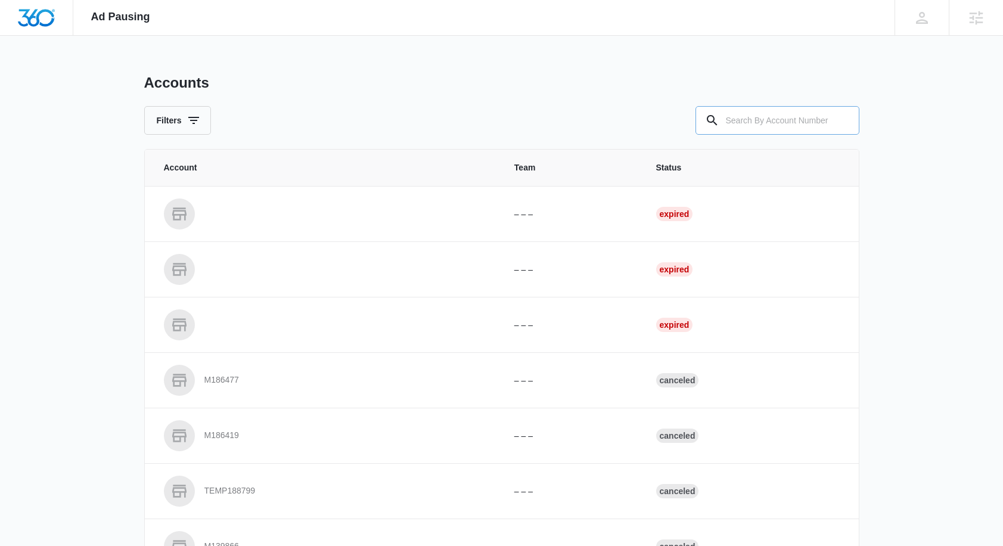
click at [776, 122] on input "text" at bounding box center [777, 120] width 164 height 29
type input "M176073"
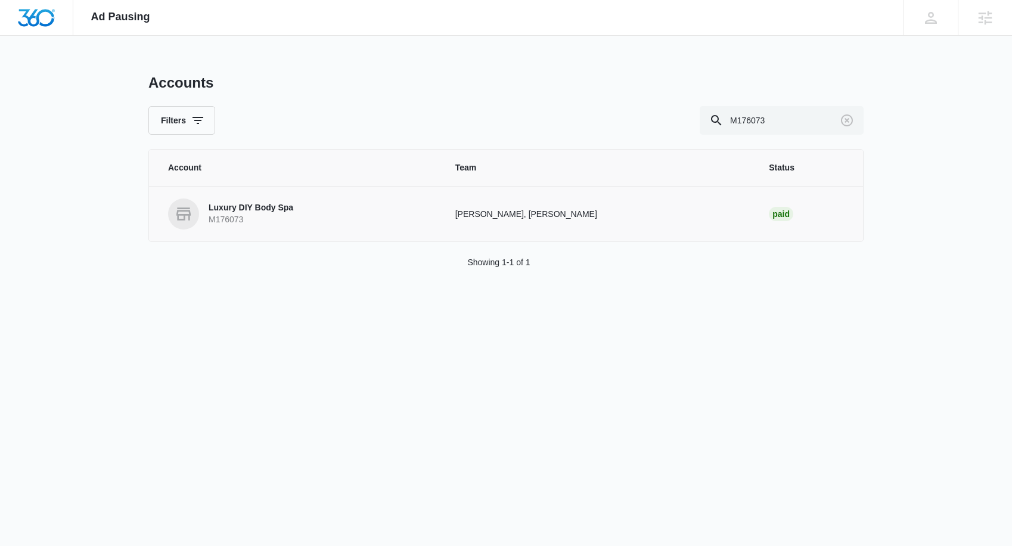
click at [269, 209] on p "Luxury DIY Body Spa" at bounding box center [251, 208] width 85 height 12
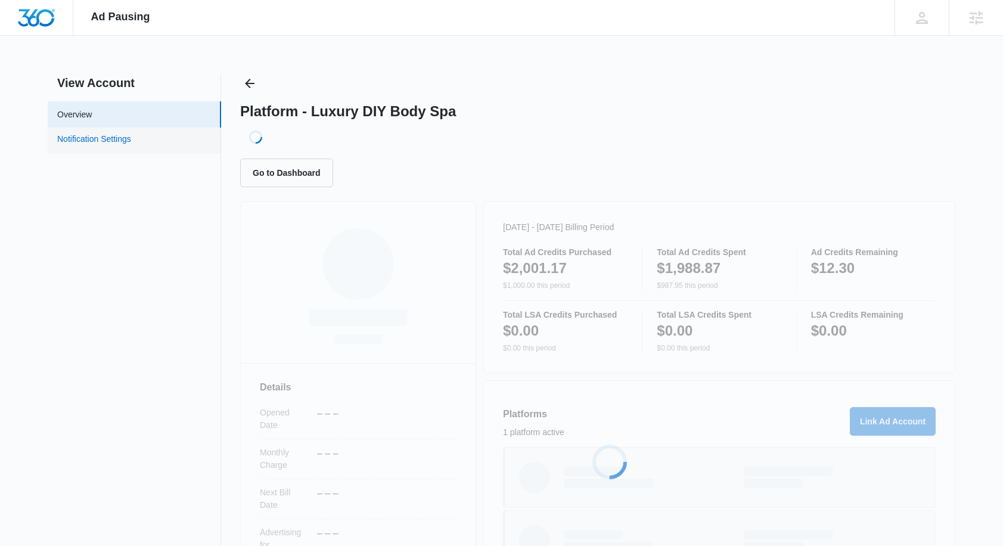
click at [108, 138] on link "Notification Settings" at bounding box center [94, 140] width 74 height 15
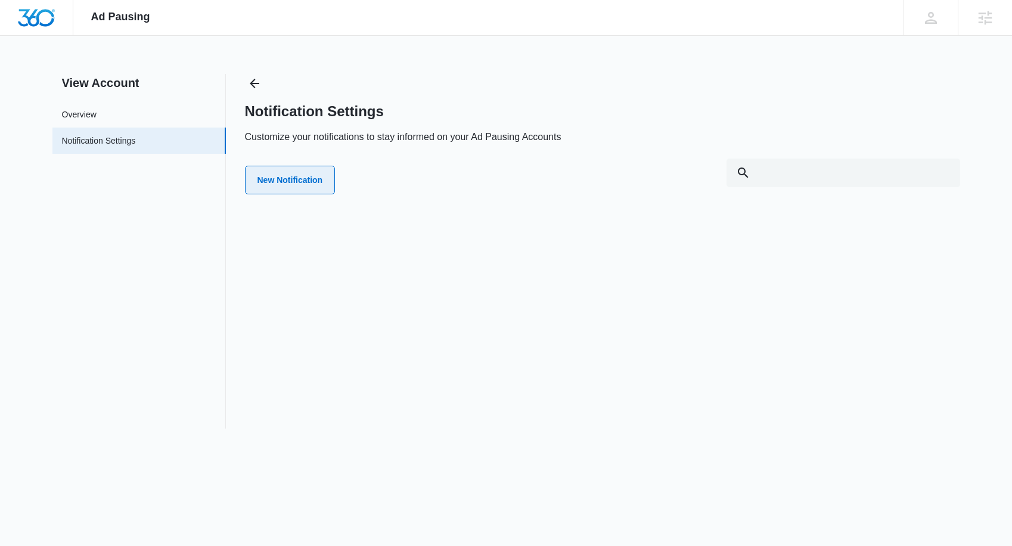
click at [285, 185] on button "New Notification" at bounding box center [290, 180] width 91 height 29
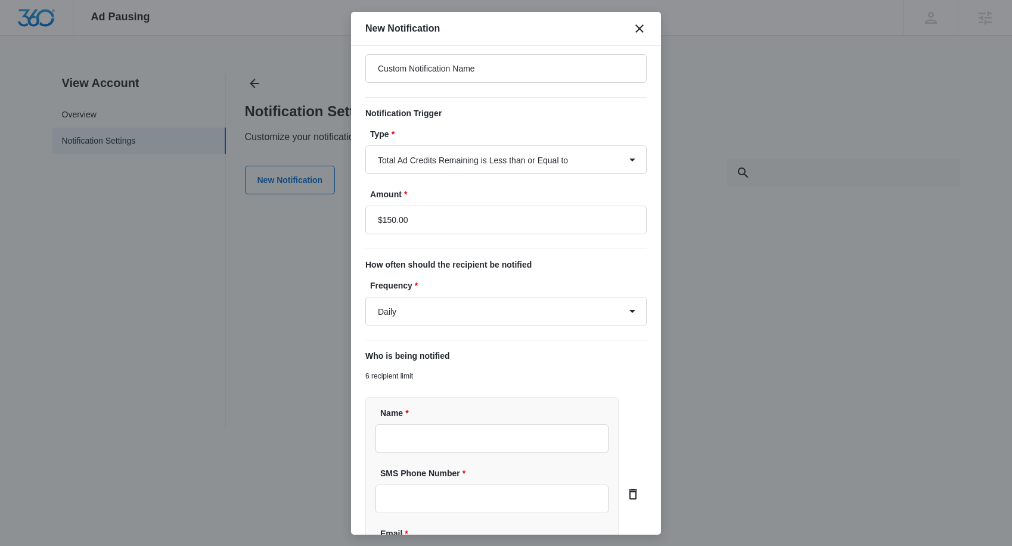
scroll to position [85, 0]
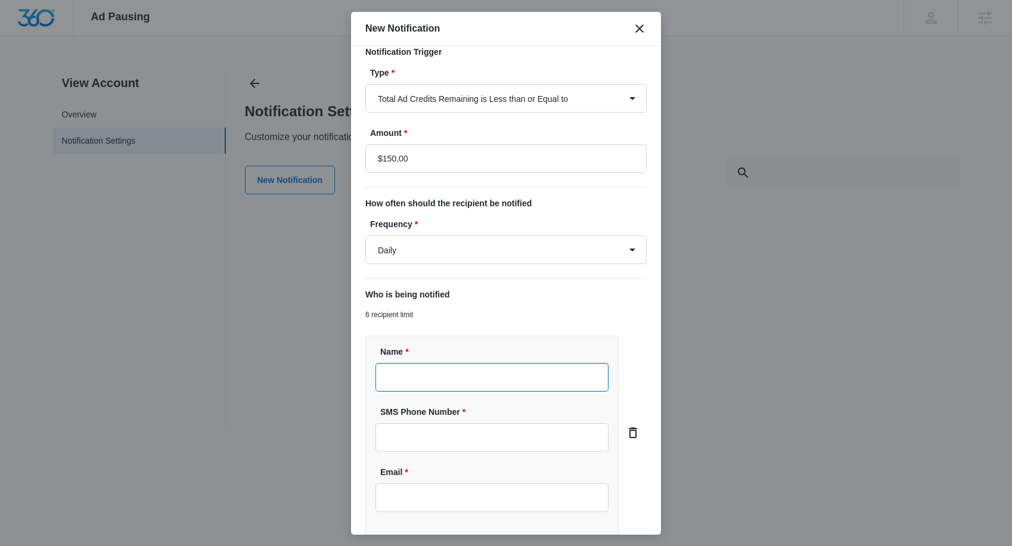
click at [446, 372] on input "Name *" at bounding box center [491, 377] width 233 height 29
type input "Christy Perez"
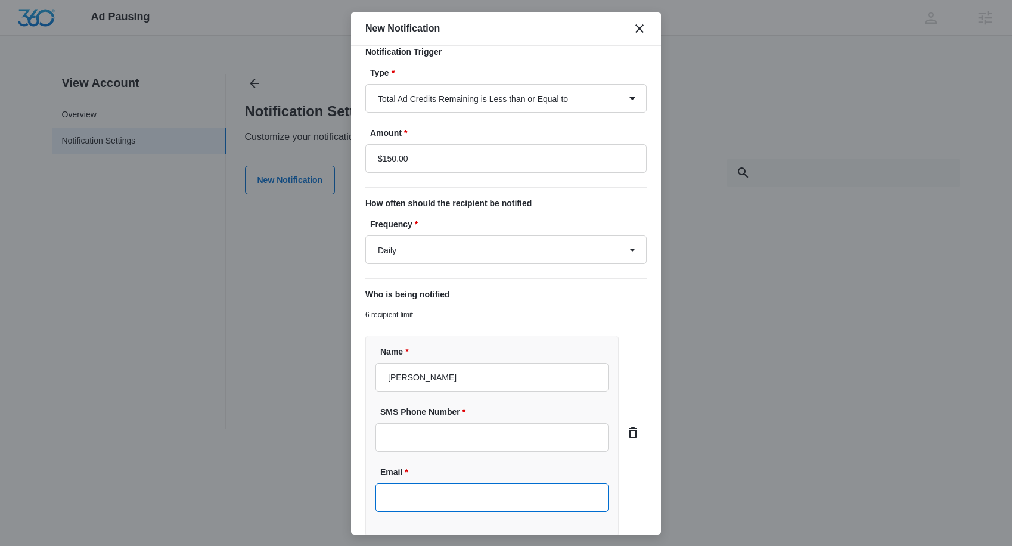
click at [423, 489] on input "Email *" at bounding box center [491, 497] width 233 height 29
type input "christy.perez@madwire.com"
click at [511, 246] on select "Daily Every Time" at bounding box center [505, 249] width 281 height 29
select select "every_time"
click at [365, 235] on select "Daily Every Time" at bounding box center [505, 249] width 281 height 29
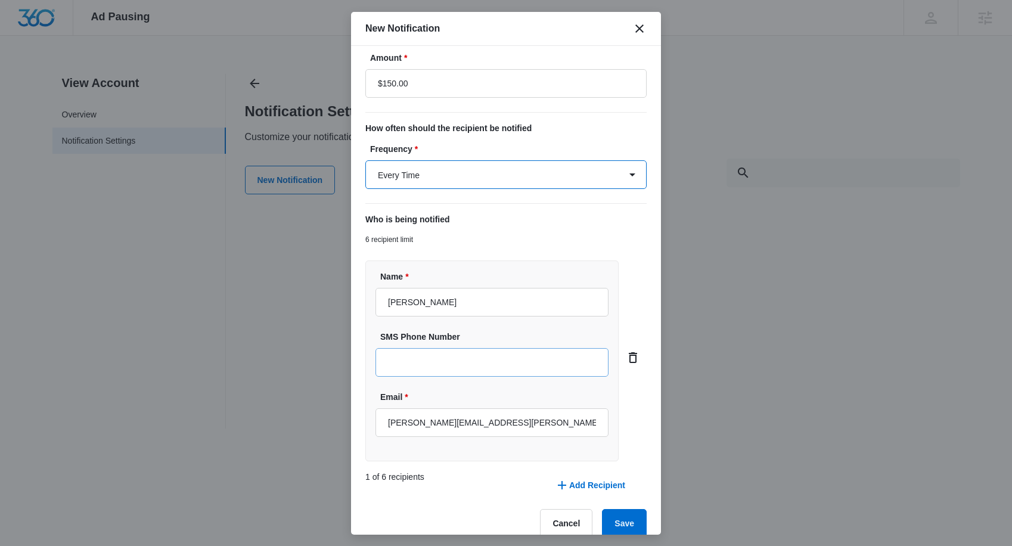
scroll to position [177, 0]
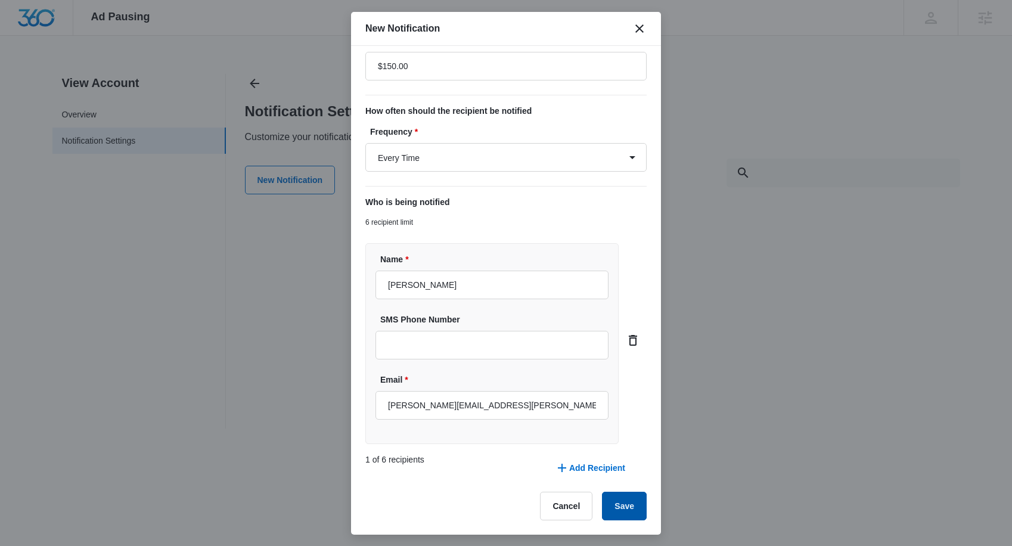
click at [619, 500] on button "Save" at bounding box center [624, 506] width 45 height 29
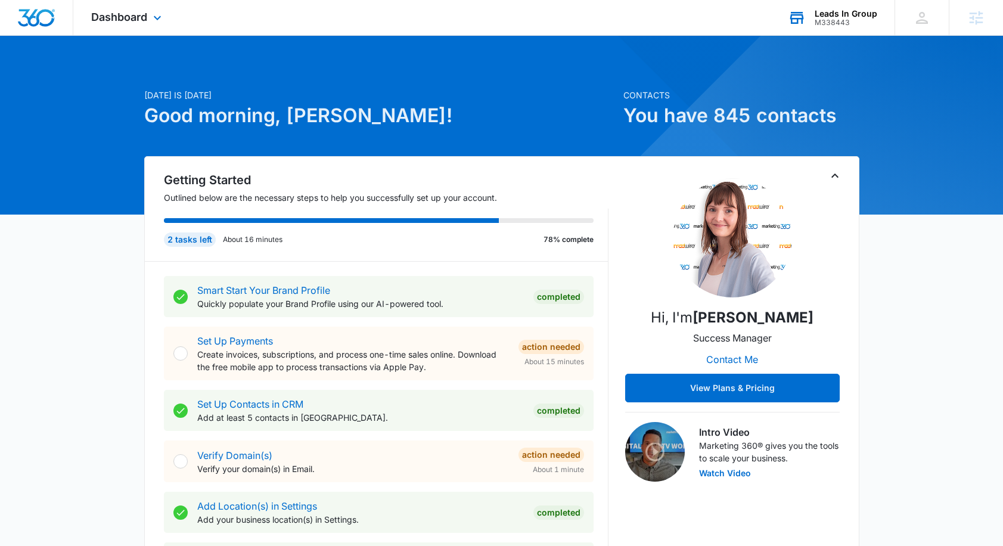
click at [858, 13] on div "Leads In Group" at bounding box center [846, 14] width 63 height 10
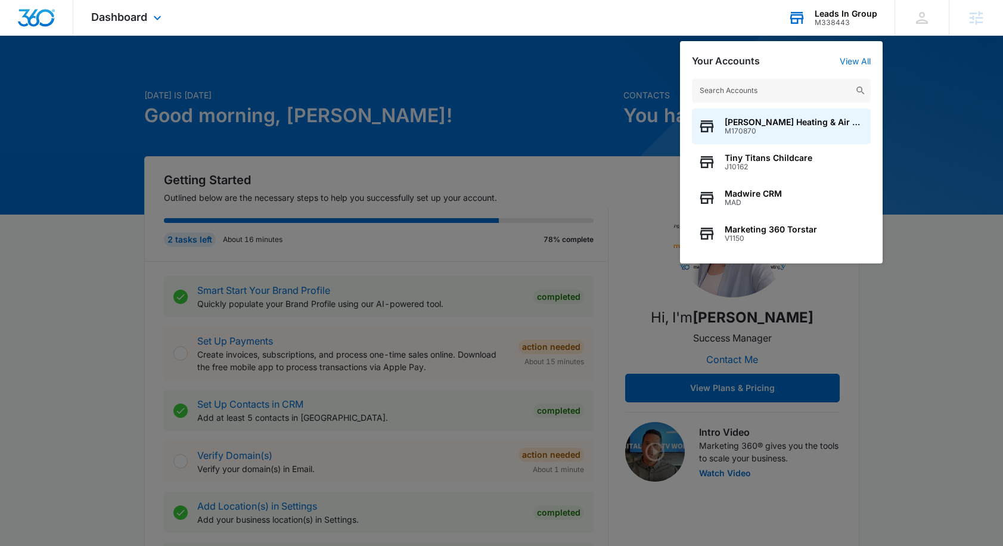
click at [778, 86] on input "text" at bounding box center [781, 91] width 179 height 24
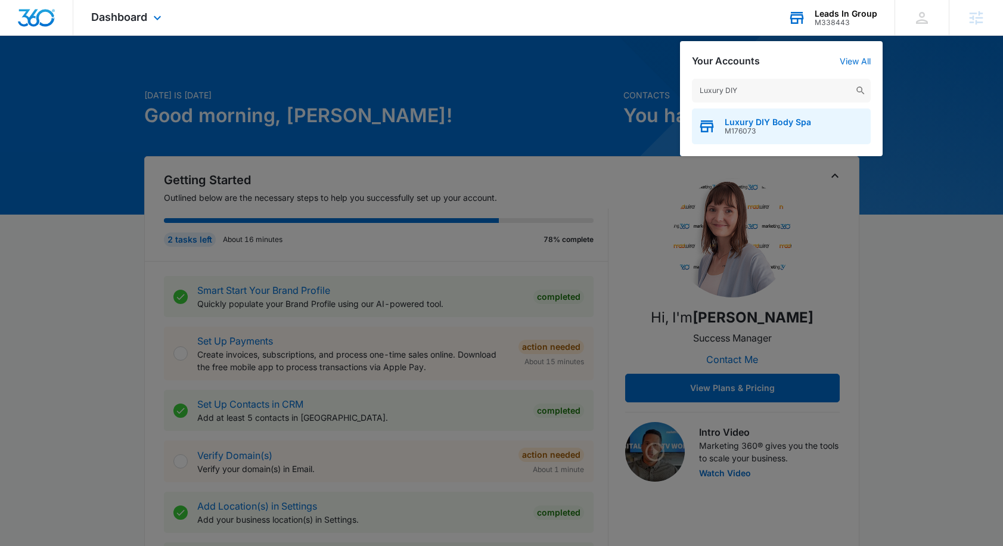
type input "Luxury DIY"
click at [751, 123] on span "Luxury DIY Body Spa" at bounding box center [768, 122] width 86 height 10
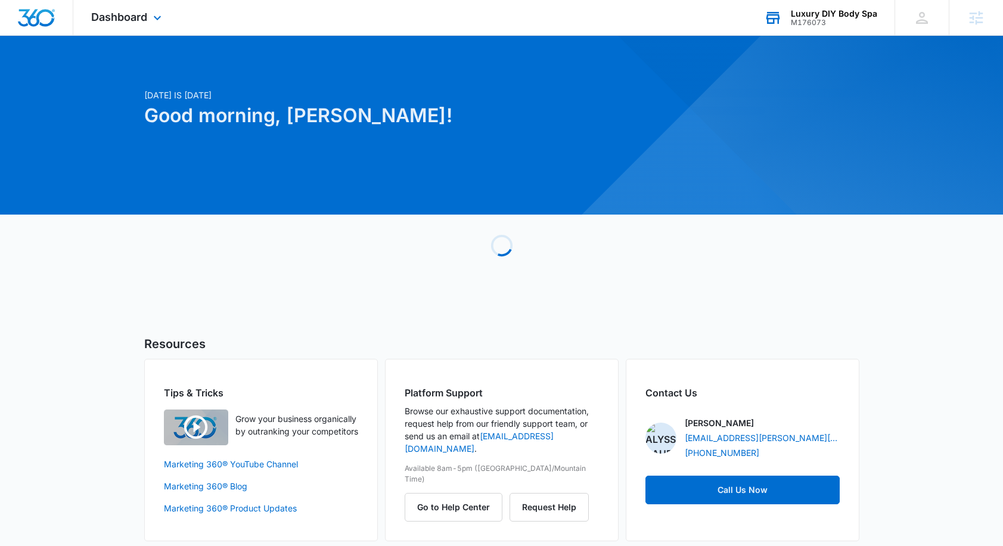
click at [123, 7] on div "Dashboard Apps Reputation Websites Forms CRM Email Social Shop Payments POS Con…" at bounding box center [127, 17] width 109 height 35
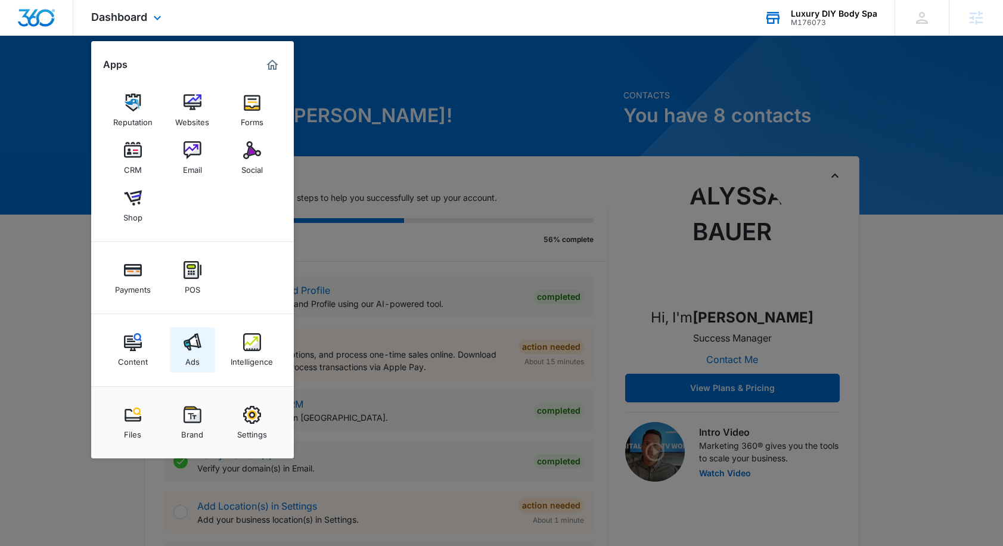
click at [186, 341] on img at bounding box center [193, 342] width 18 height 18
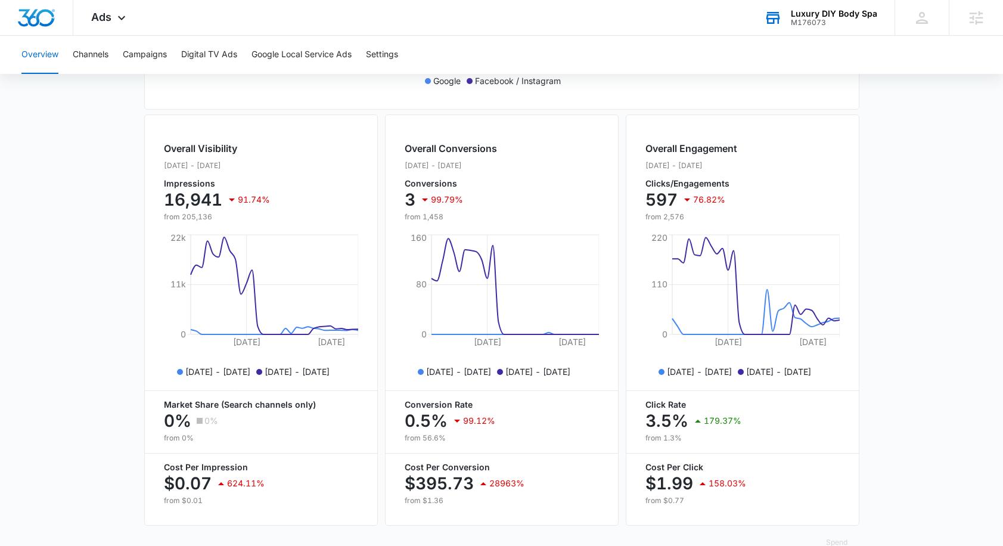
scroll to position [400, 0]
